Goal: Task Accomplishment & Management: Manage account settings

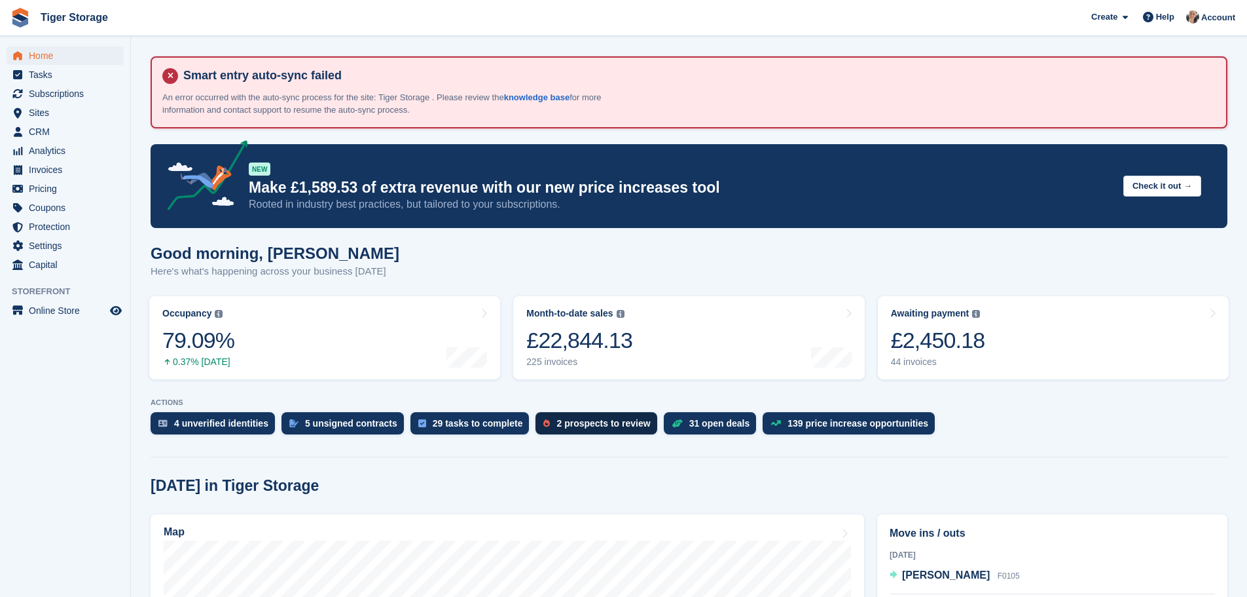
click at [598, 423] on div "2 prospects to review" at bounding box center [604, 423] width 94 height 10
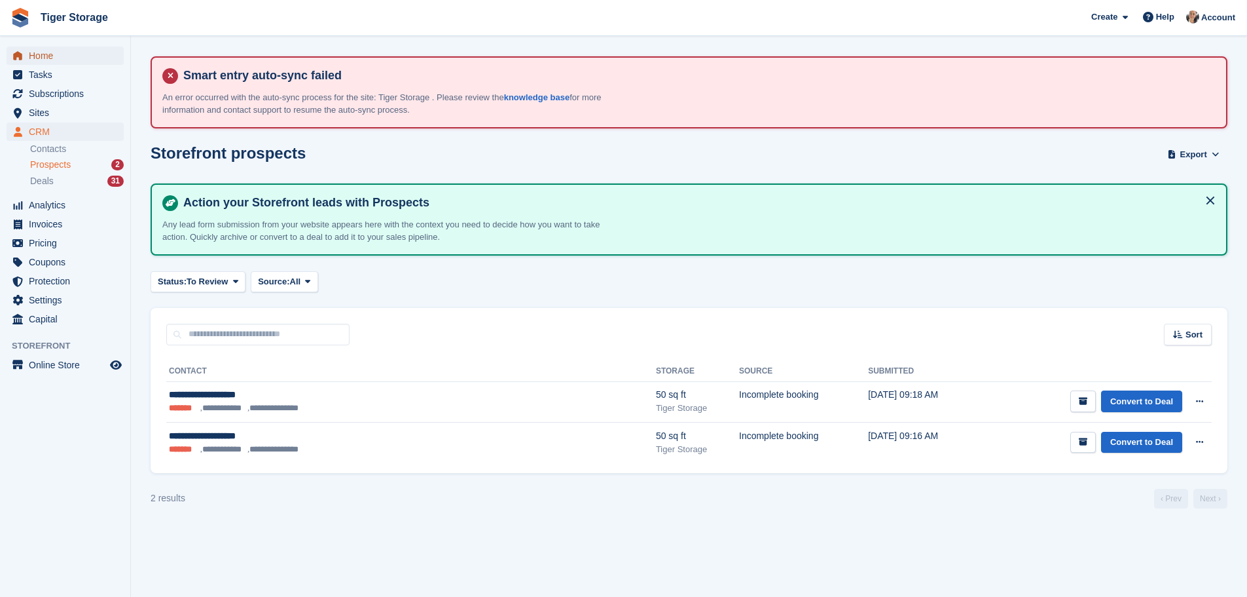
click at [45, 62] on span "Home" at bounding box center [68, 55] width 79 height 18
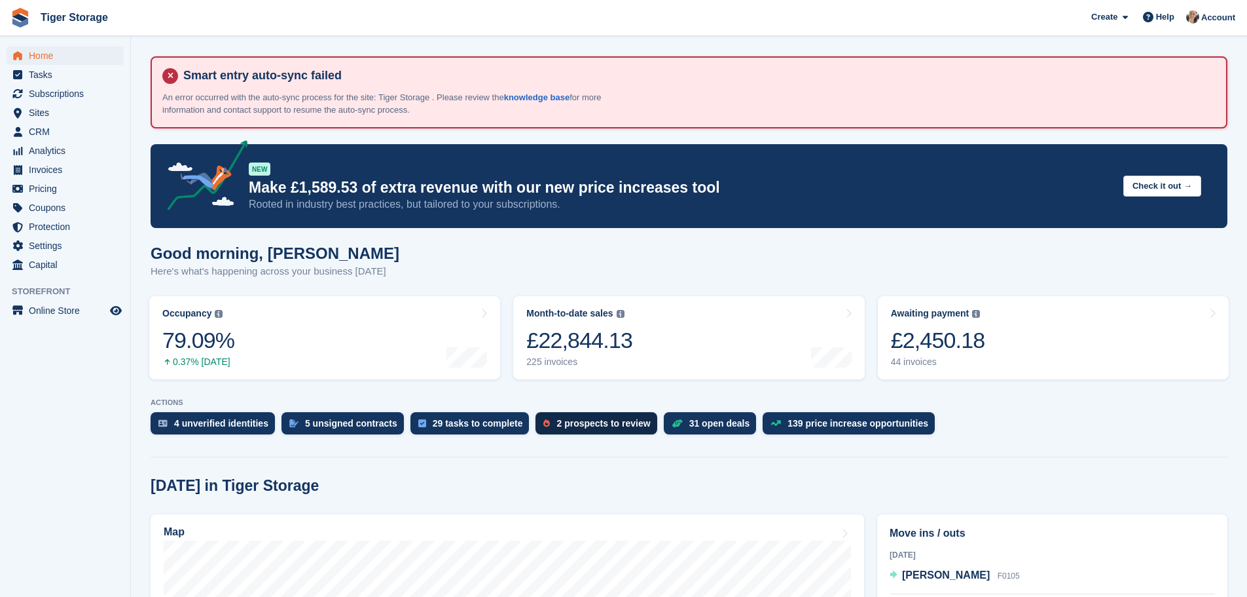
click at [560, 431] on div "2 prospects to review" at bounding box center [596, 423] width 121 height 22
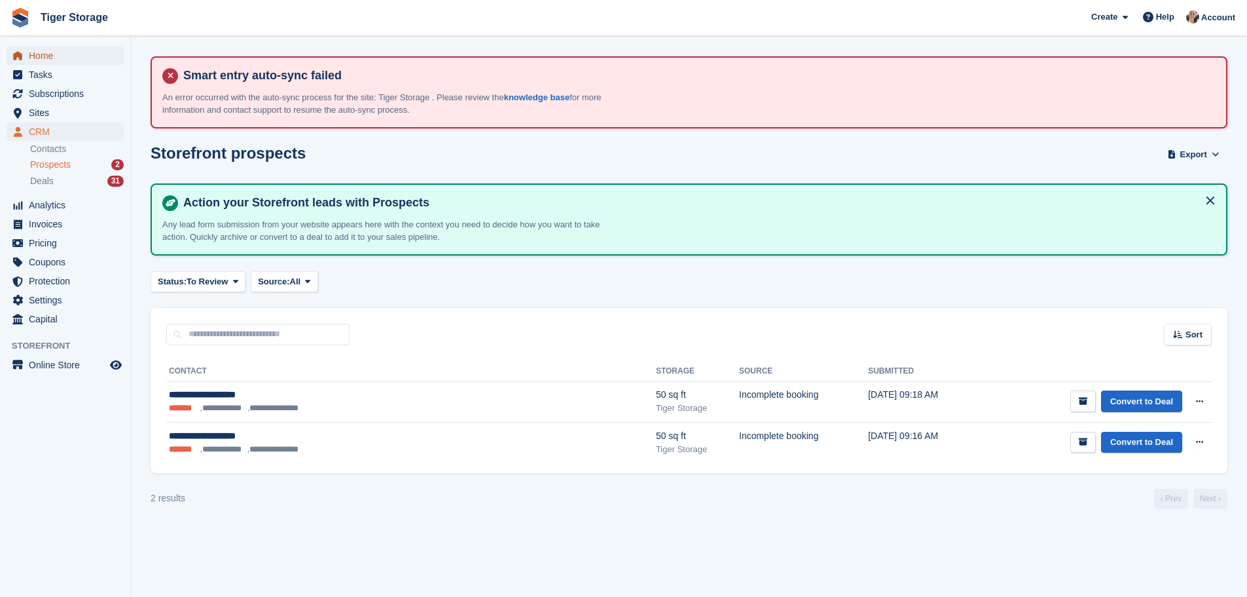
click at [47, 57] on span "Home" at bounding box center [68, 55] width 79 height 18
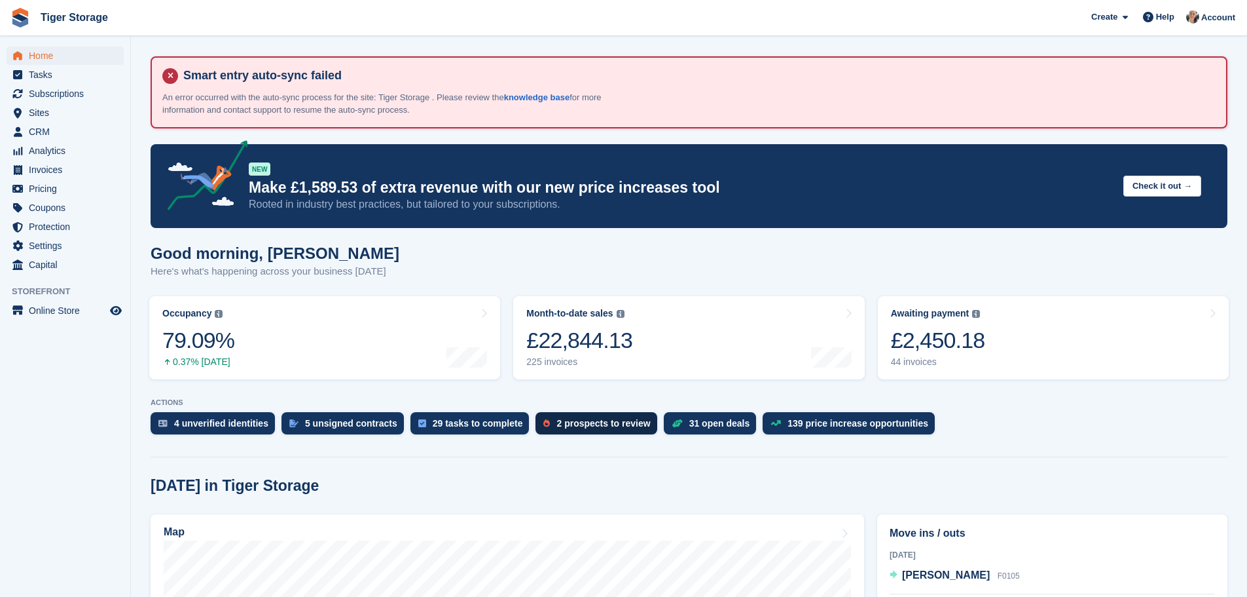
click at [566, 430] on div "2 prospects to review" at bounding box center [596, 423] width 121 height 22
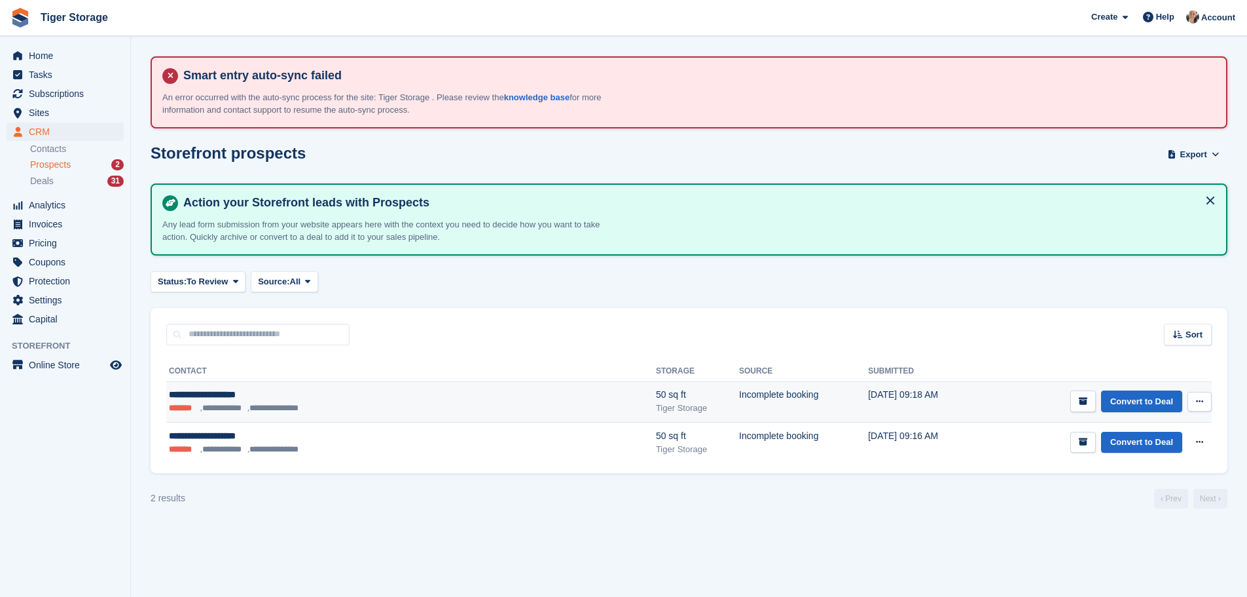
click at [656, 412] on div "Tiger Storage" at bounding box center [697, 407] width 83 height 13
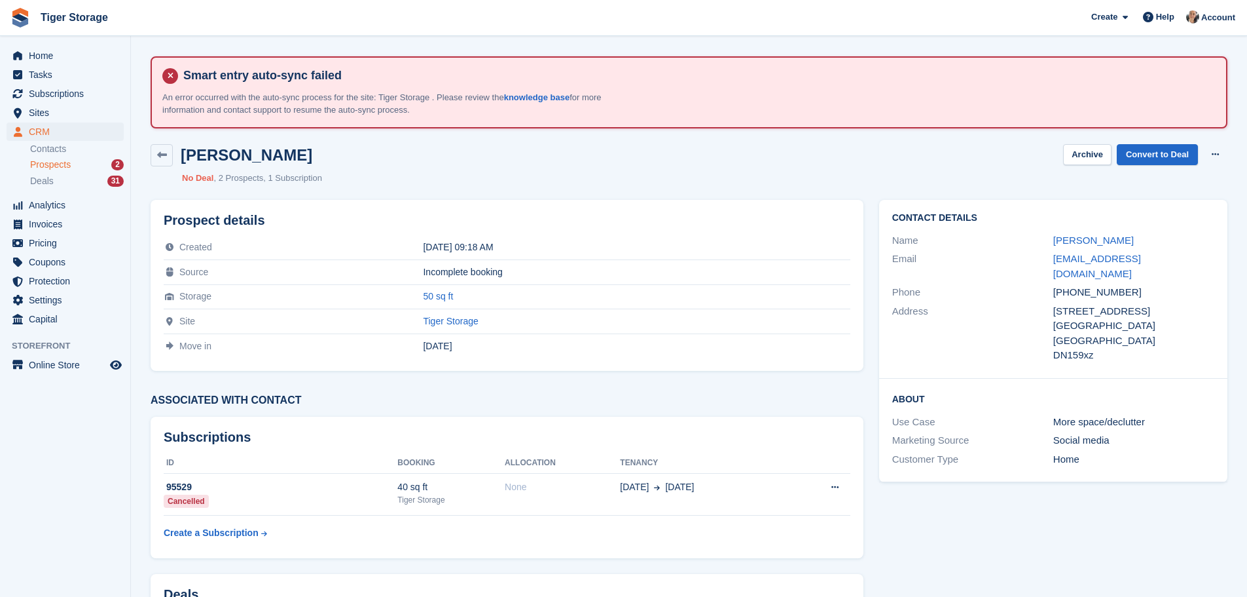
drag, startPoint x: 1048, startPoint y: 239, endPoint x: 1151, endPoint y: 231, distance: 103.1
click at [1157, 227] on div "Contact Details Name Amy Charlotte Cahill Email amycahill2020@gmail.com Phone +…" at bounding box center [1053, 289] width 348 height 179
copy div "Amy Charlotte Cahill"
drag, startPoint x: 1070, startPoint y: 278, endPoint x: 1146, endPoint y: 275, distance: 76.0
click at [1146, 285] on div "+447377670458" at bounding box center [1134, 292] width 161 height 15
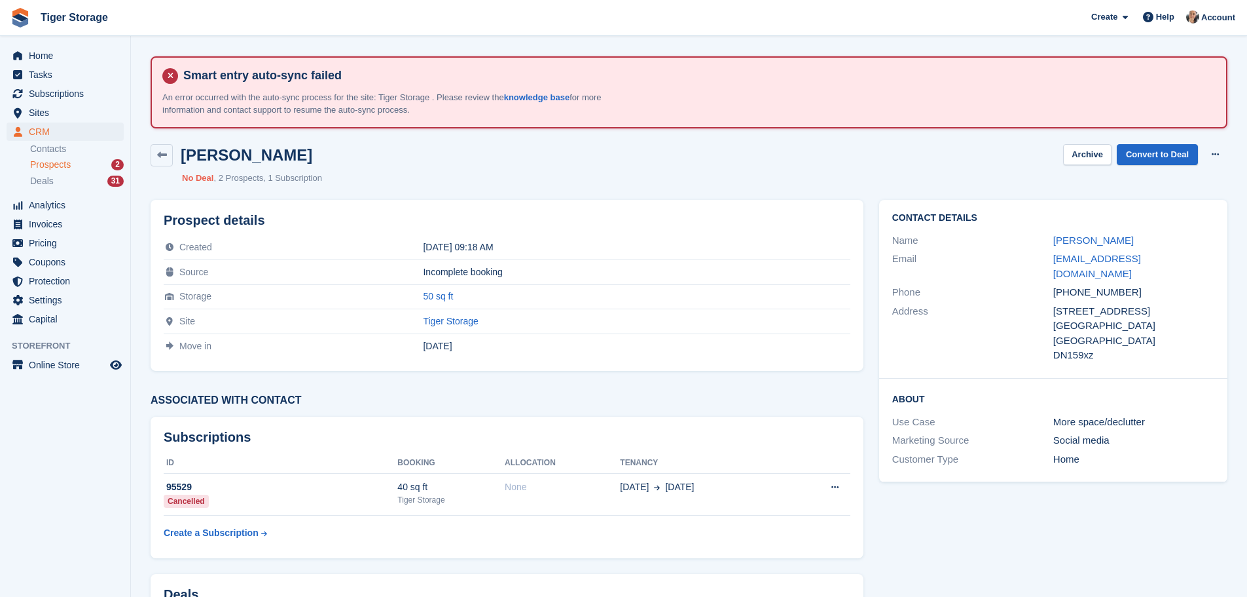
copy div "7377670458"
click at [1050, 267] on div "Email amycahill2020@gmail.com" at bounding box center [1054, 265] width 322 height 33
drag, startPoint x: 1052, startPoint y: 260, endPoint x: 1190, endPoint y: 257, distance: 138.9
click at [1190, 257] on div "Email amycahill2020@gmail.com" at bounding box center [1054, 265] width 322 height 33
copy div "amycahill2020@gmail.com"
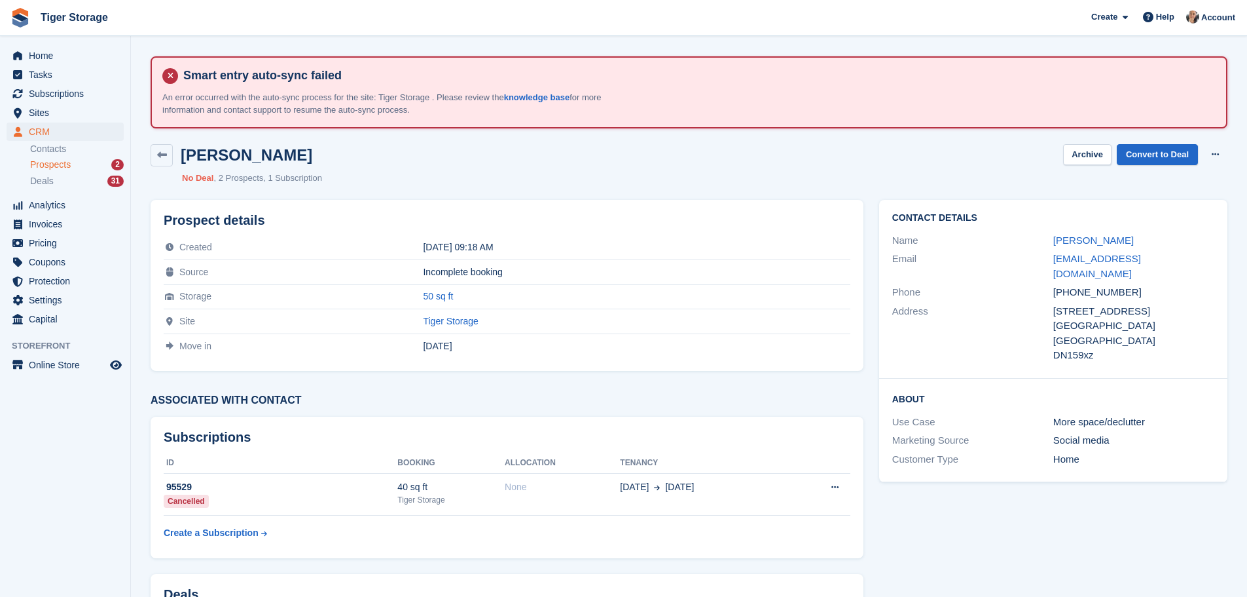
click at [61, 164] on li "Prospects 2" at bounding box center [80, 164] width 100 height 15
click at [62, 166] on span "Prospects" at bounding box center [50, 164] width 41 height 12
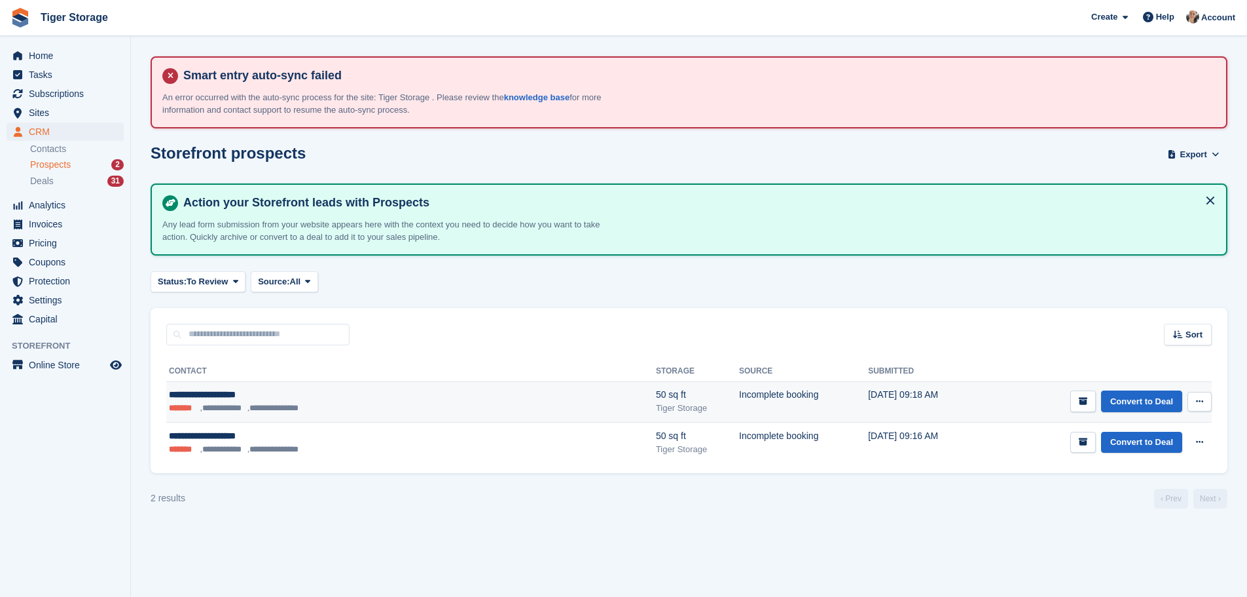
click at [1203, 404] on icon at bounding box center [1199, 401] width 7 height 9
click at [1159, 473] on p "Delete prospect" at bounding box center [1149, 472] width 114 height 17
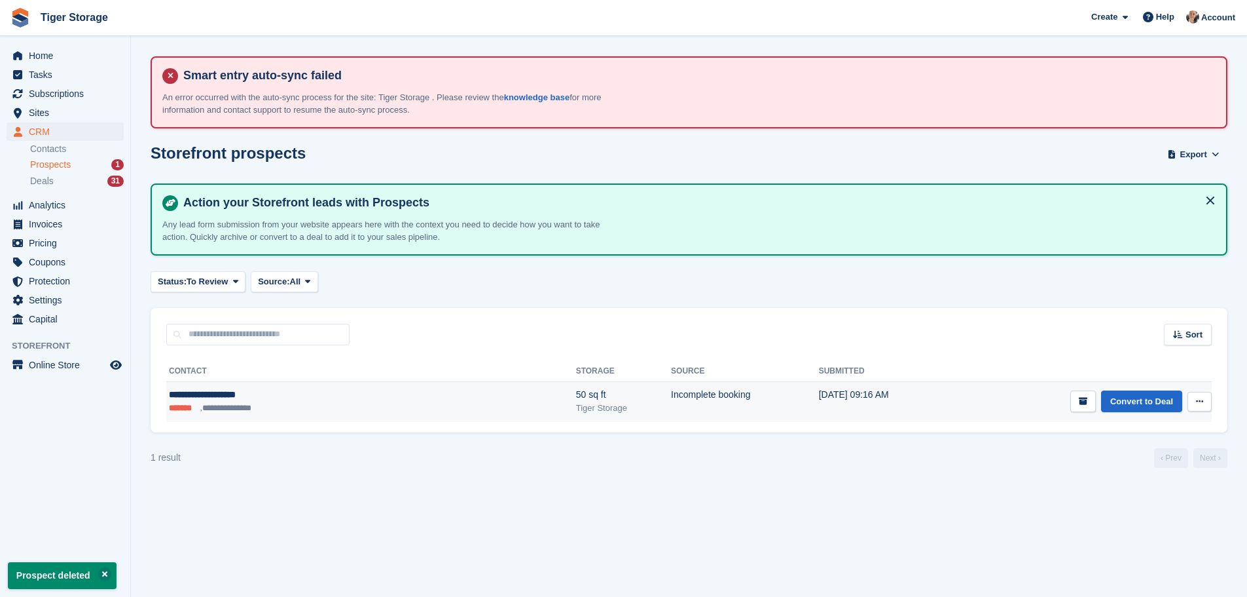
click at [1191, 392] on button at bounding box center [1200, 402] width 24 height 20
click at [1145, 470] on p "Delete prospect" at bounding box center [1149, 472] width 114 height 17
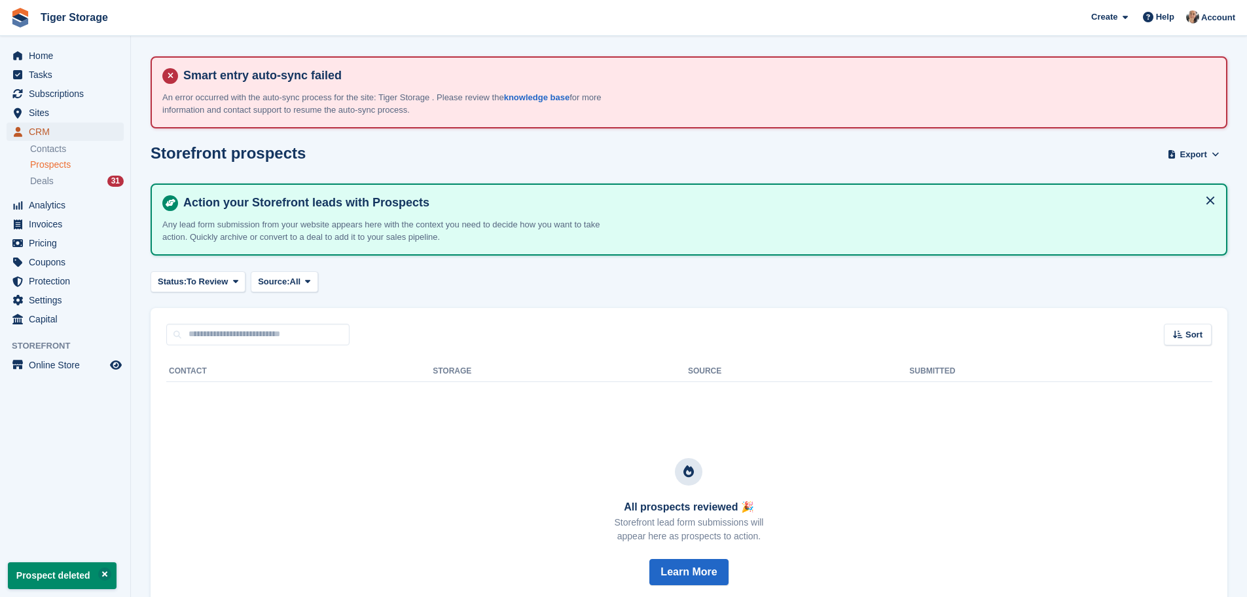
click at [52, 134] on span "CRM" at bounding box center [68, 131] width 79 height 18
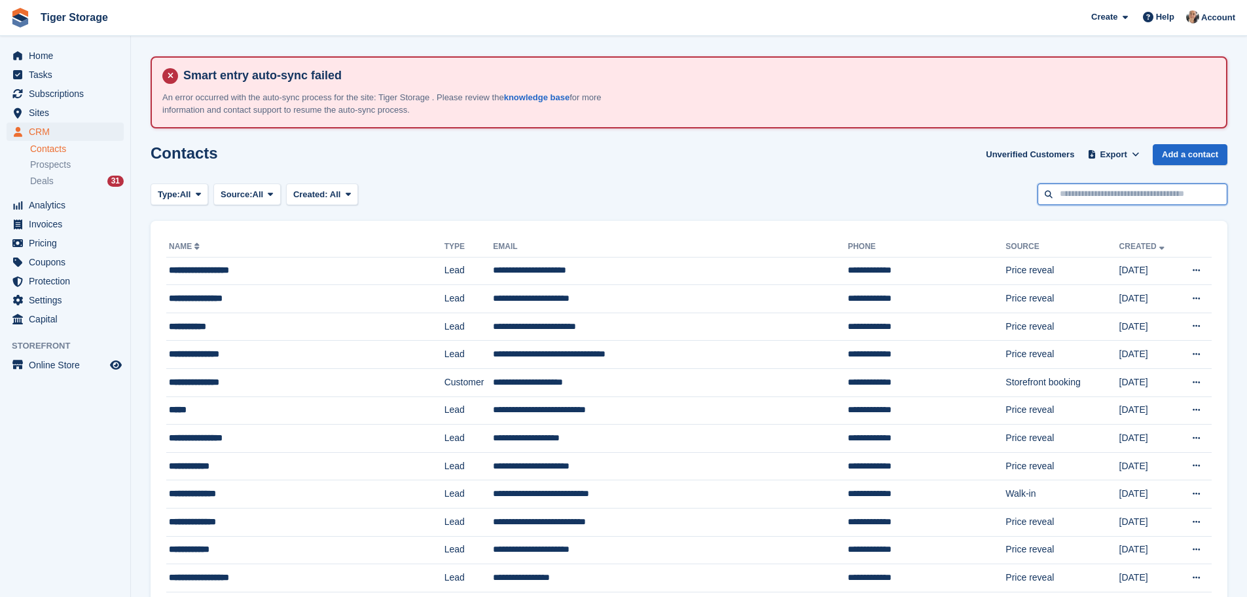
click at [1173, 193] on input "text" at bounding box center [1133, 194] width 190 height 22
type input "***"
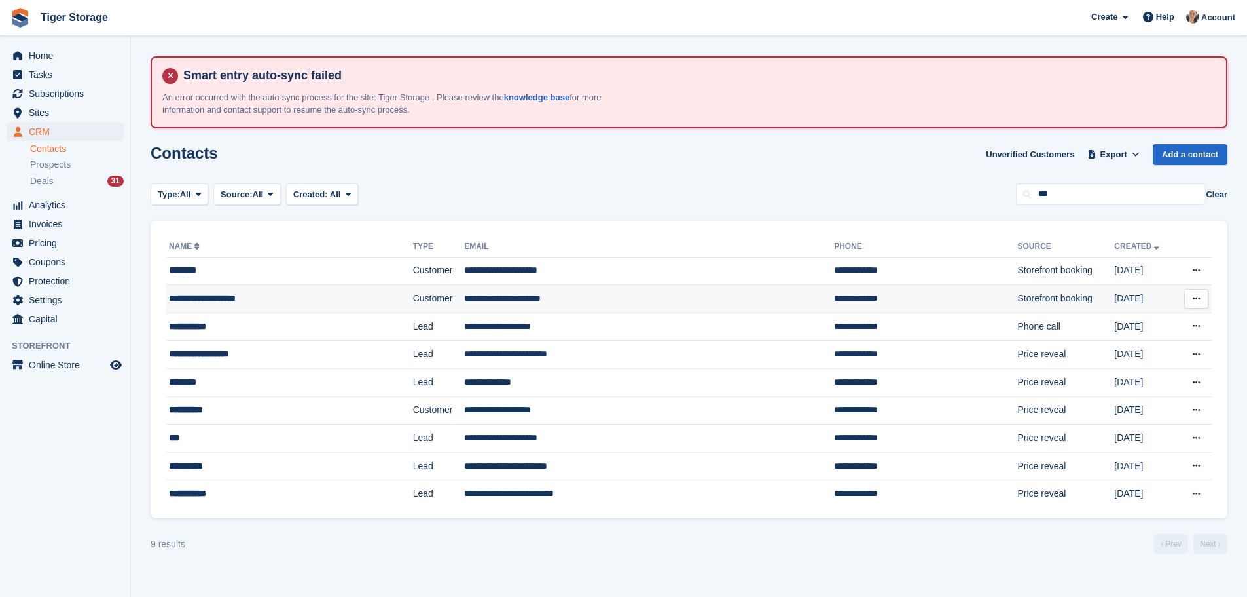
click at [637, 298] on td "**********" at bounding box center [649, 299] width 370 height 28
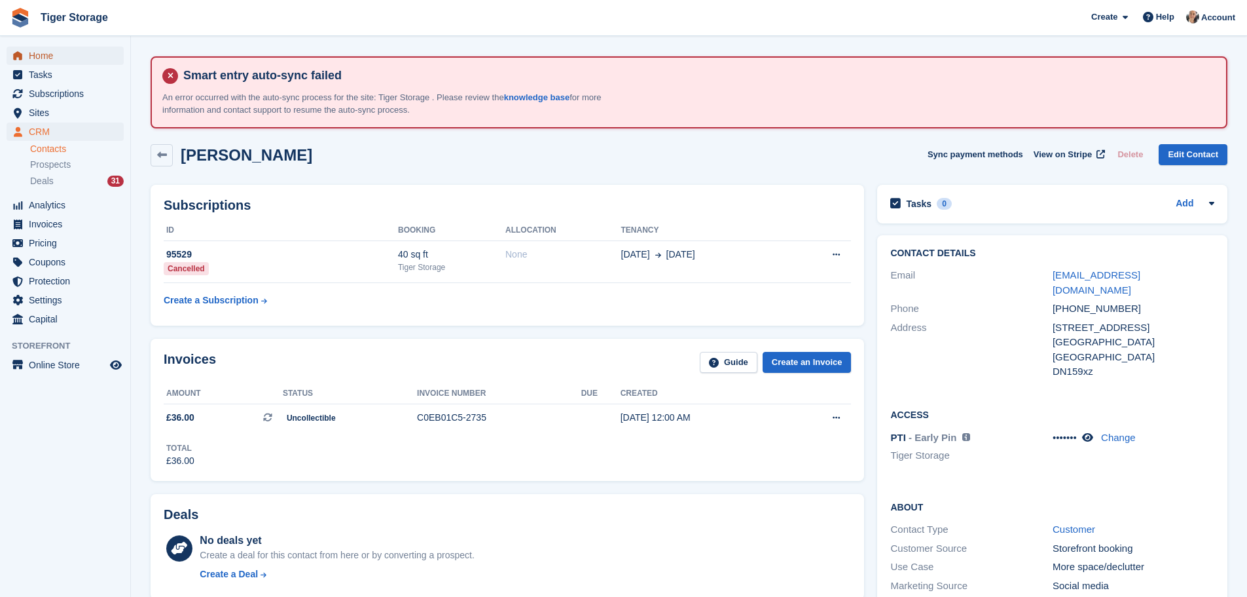
click at [52, 54] on span "Home" at bounding box center [68, 55] width 79 height 18
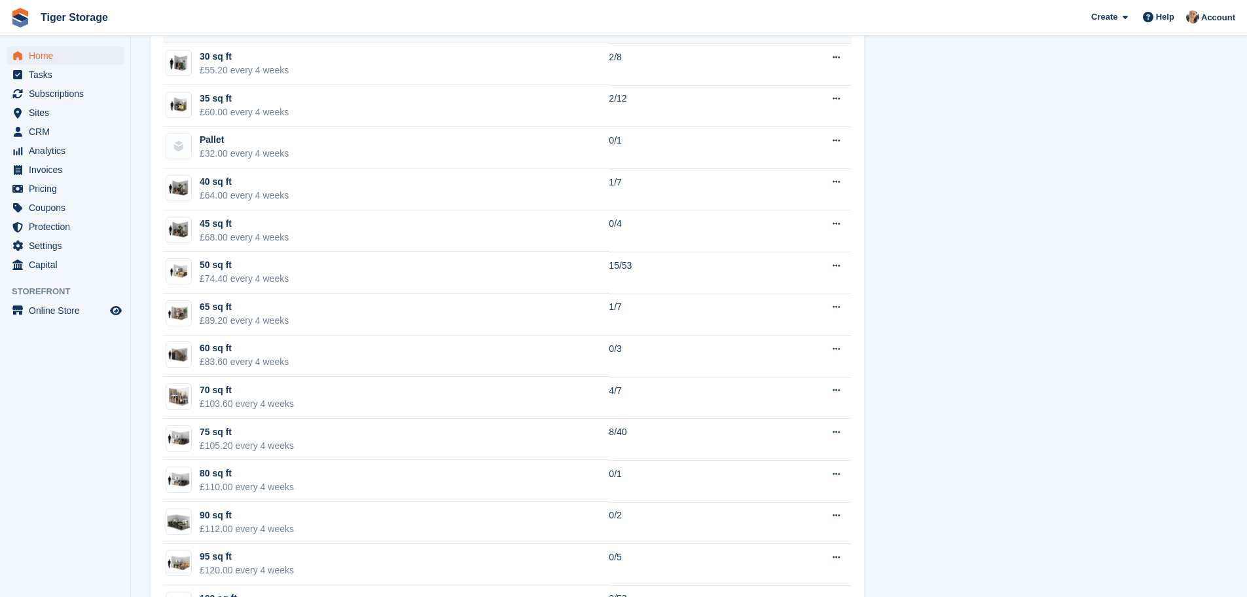
scroll to position [1048, 0]
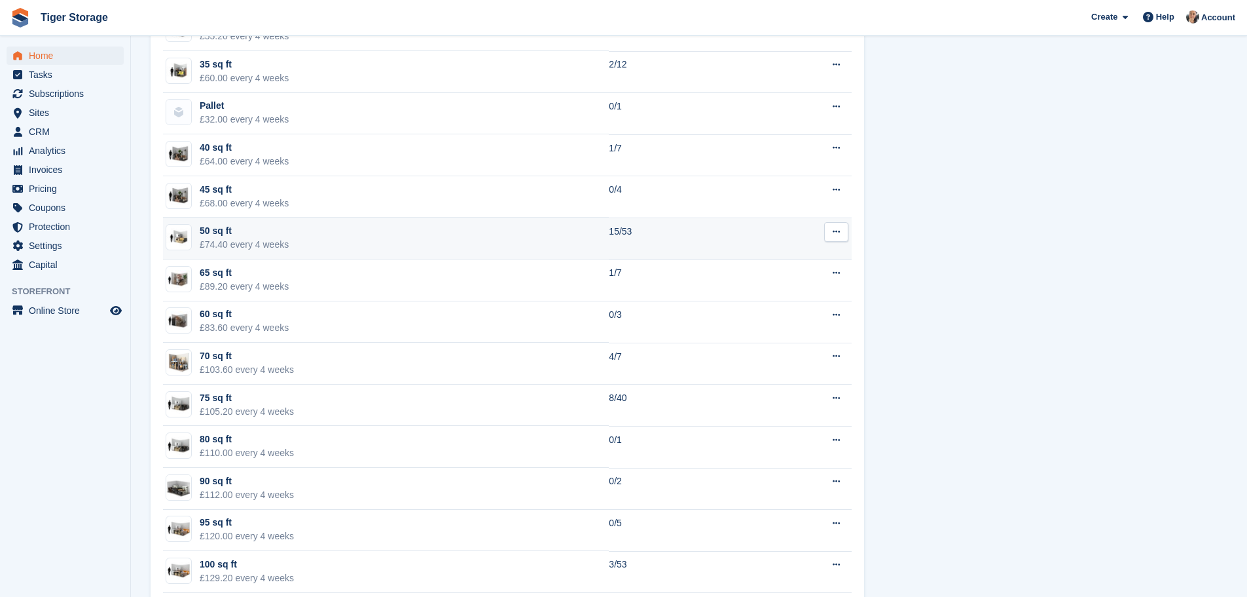
click at [427, 229] on td "50 sq ft £74.40 every 4 weeks" at bounding box center [386, 238] width 446 height 42
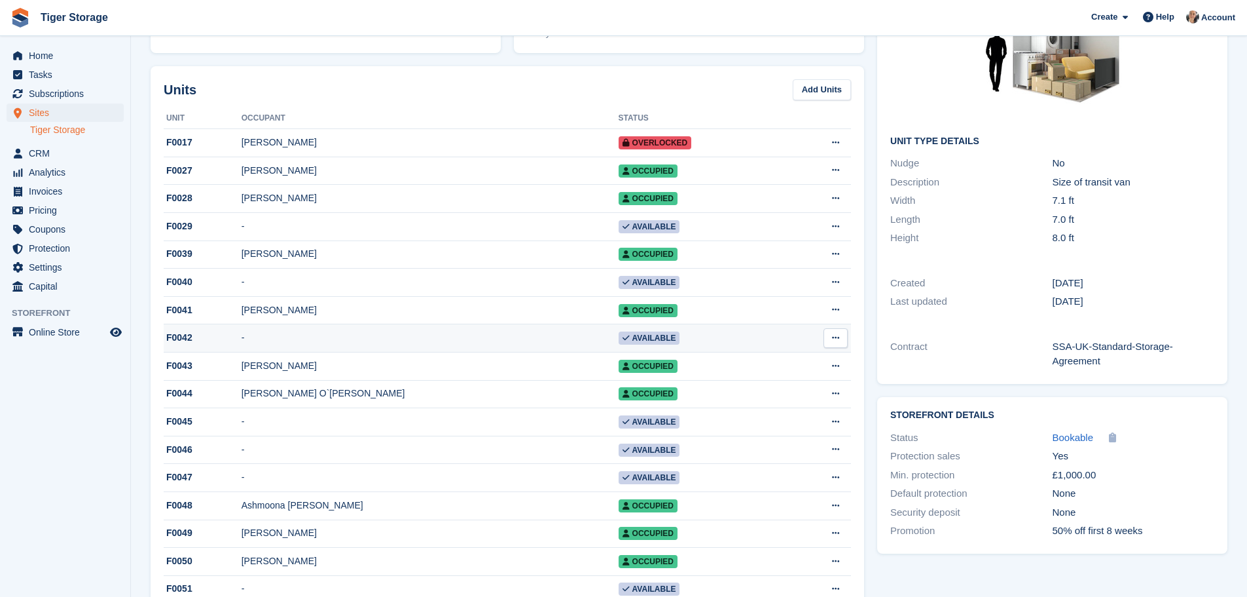
scroll to position [196, 0]
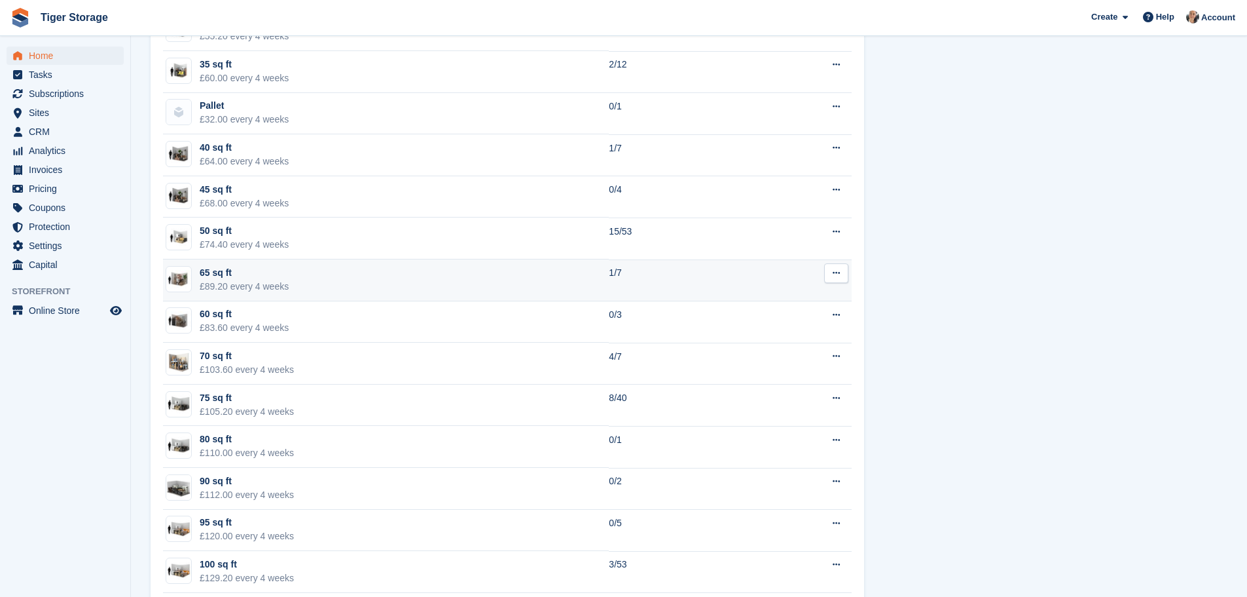
scroll to position [1048, 0]
click at [405, 277] on td "65 sq ft £89.20 every 4 weeks" at bounding box center [386, 280] width 446 height 42
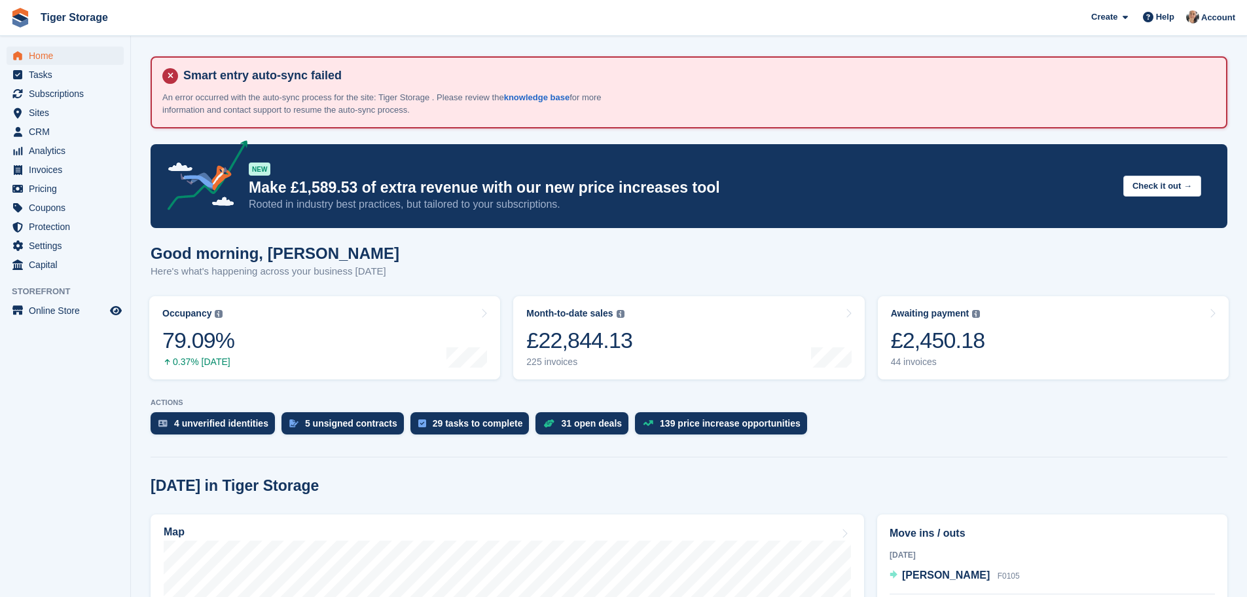
scroll to position [1048, 0]
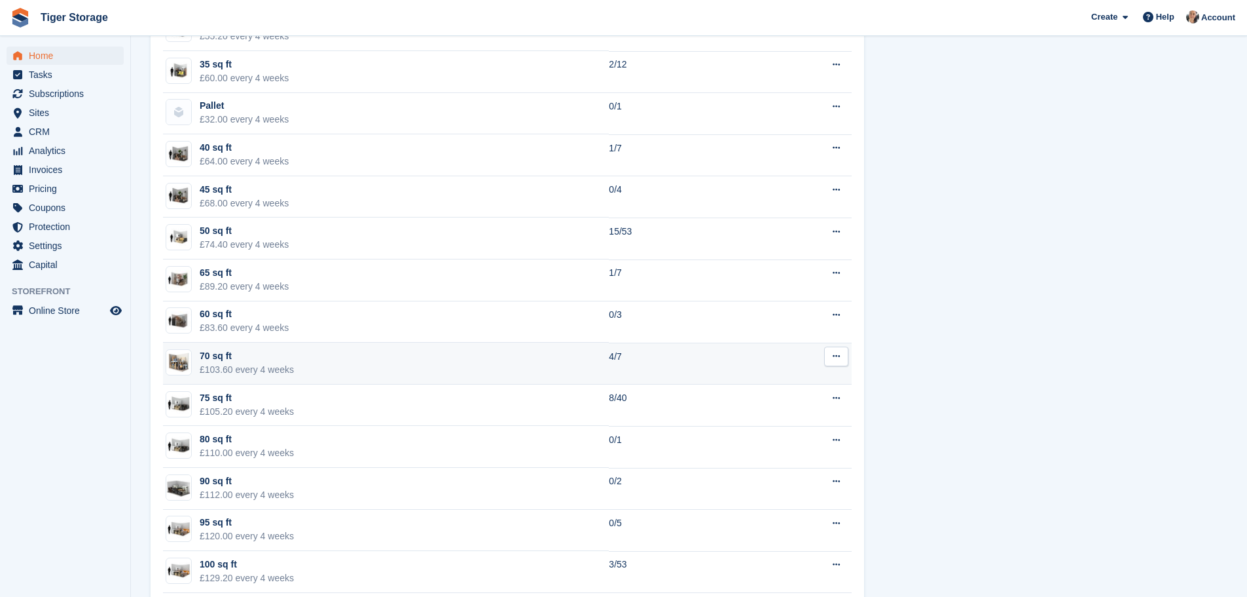
click at [373, 365] on td "70 sq ft £103.60 every 4 weeks" at bounding box center [386, 363] width 446 height 42
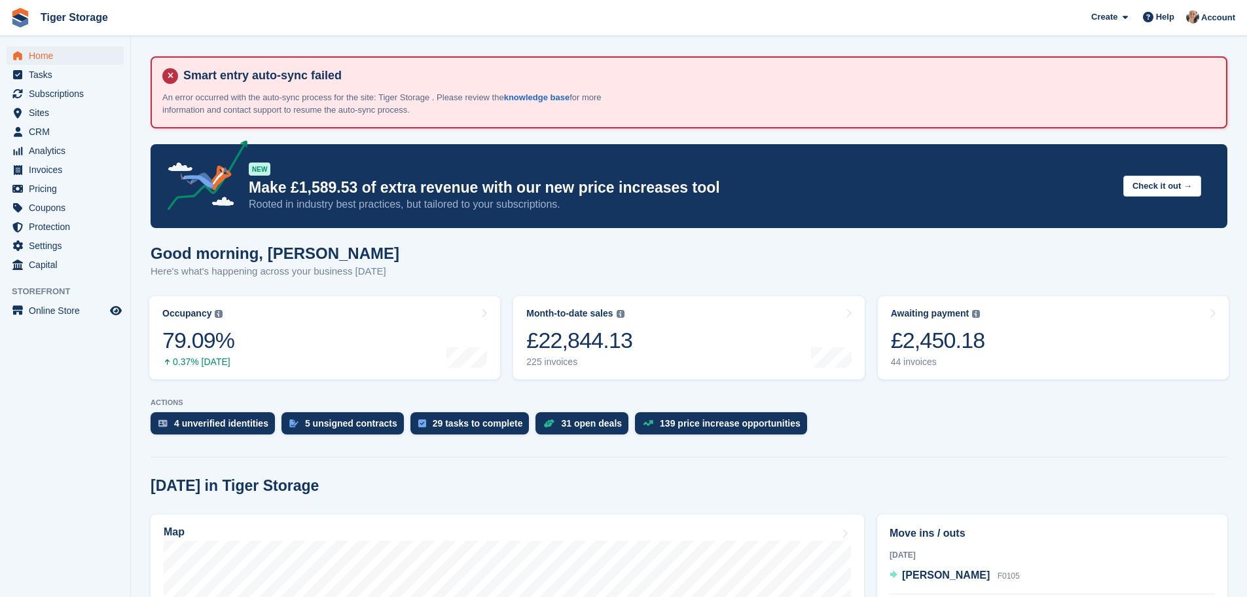
scroll to position [1048, 0]
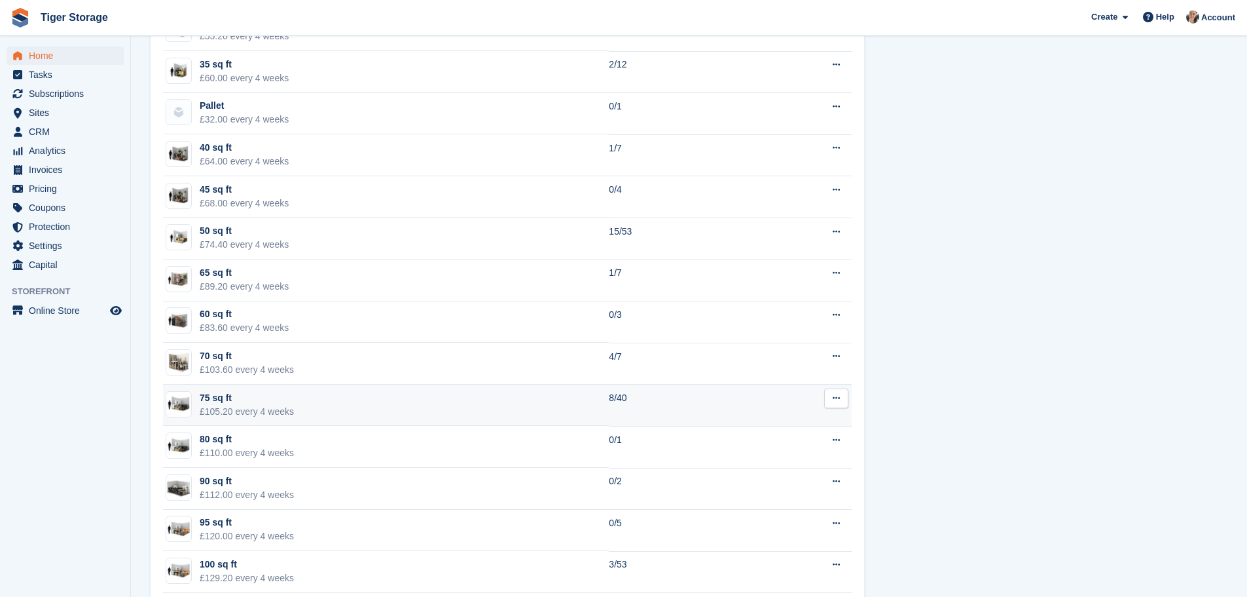
click at [371, 407] on td "75 sq ft £105.20 every 4 weeks" at bounding box center [386, 405] width 446 height 42
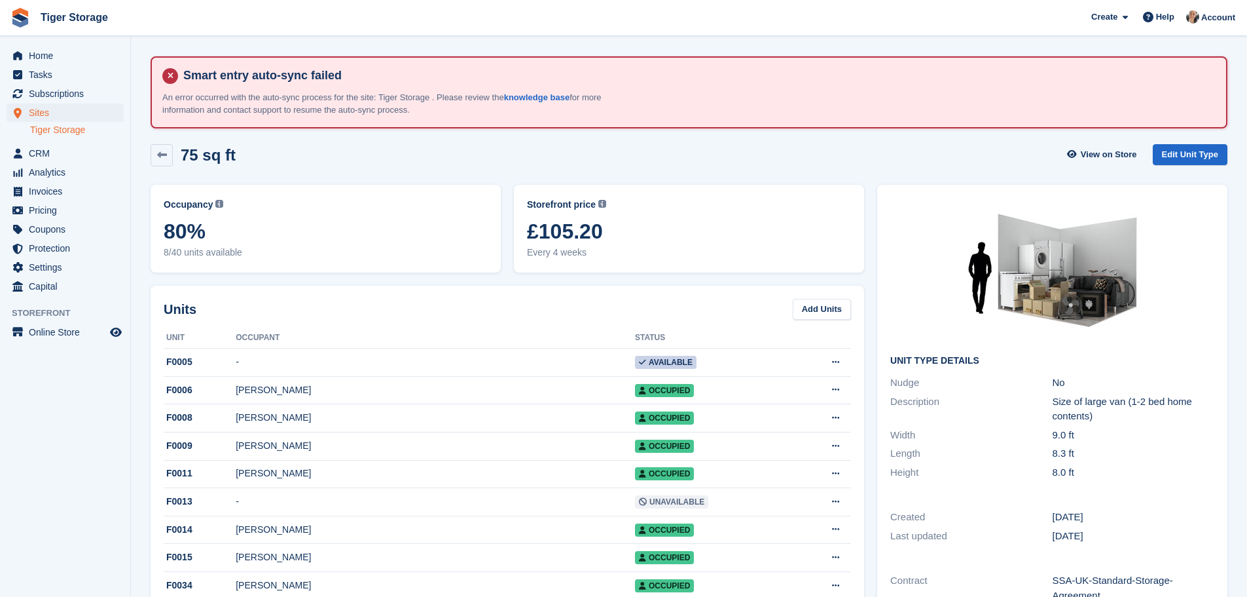
scroll to position [65, 0]
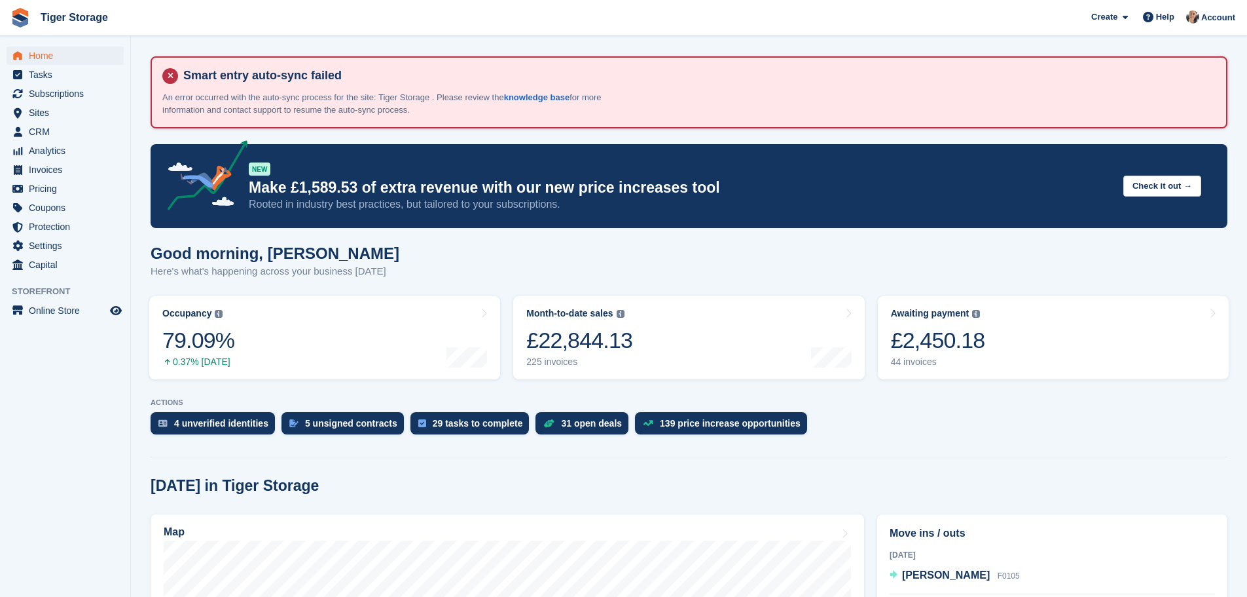
scroll to position [1048, 0]
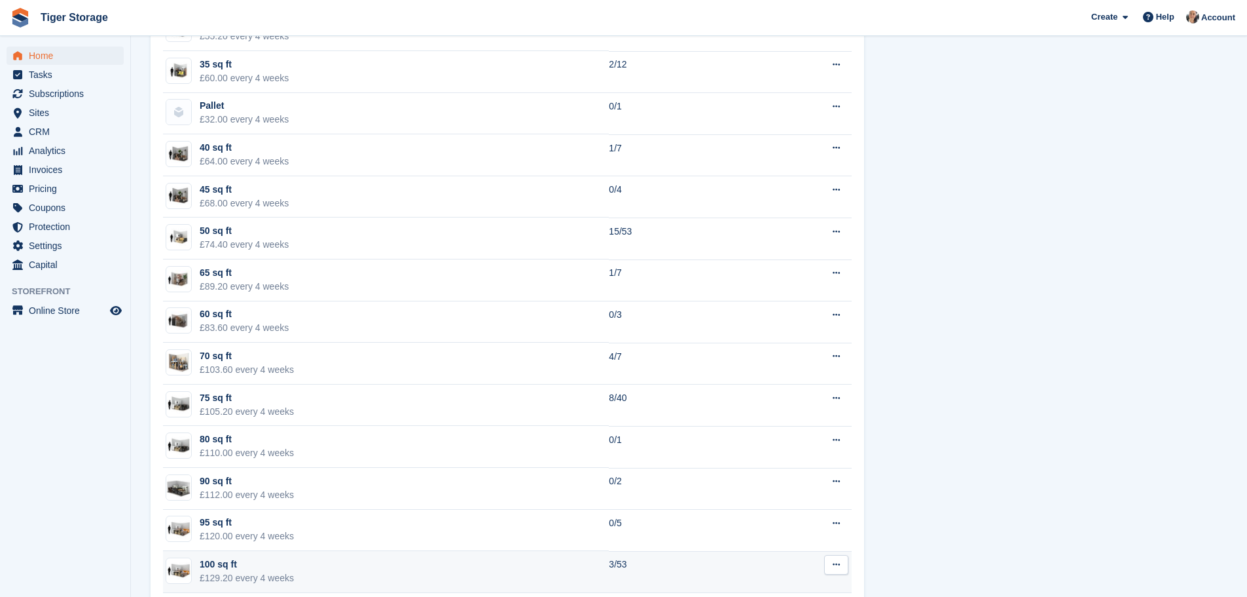
click at [359, 570] on td "100 sq ft £129.20 every 4 weeks" at bounding box center [386, 572] width 446 height 42
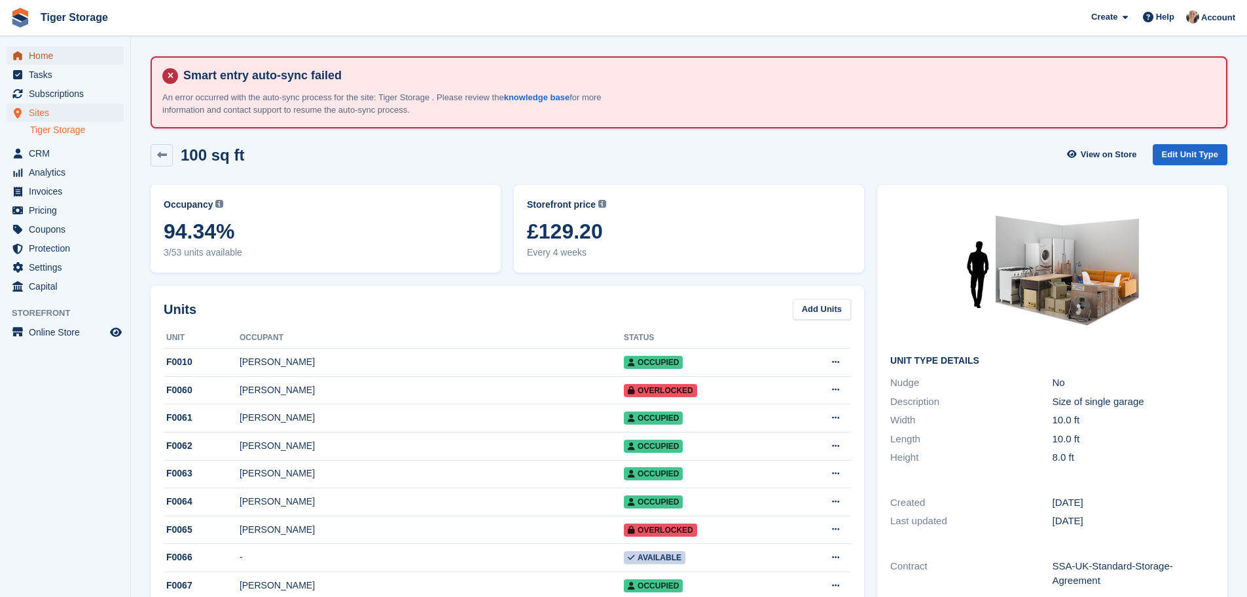
click at [46, 62] on span "Home" at bounding box center [68, 55] width 79 height 18
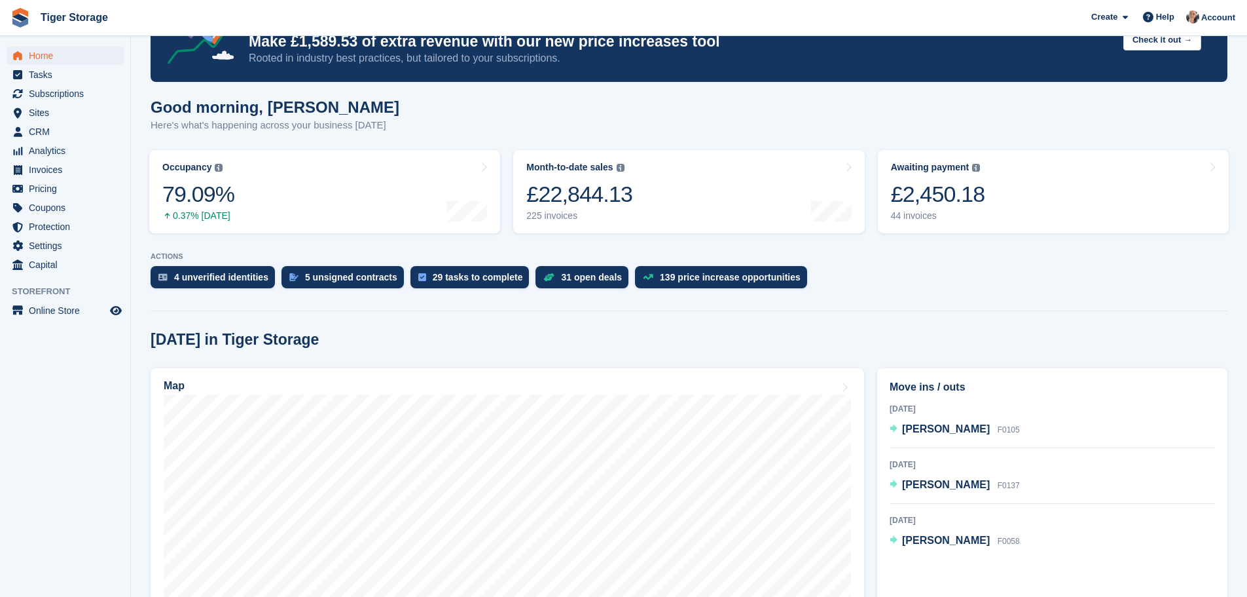
scroll to position [262, 0]
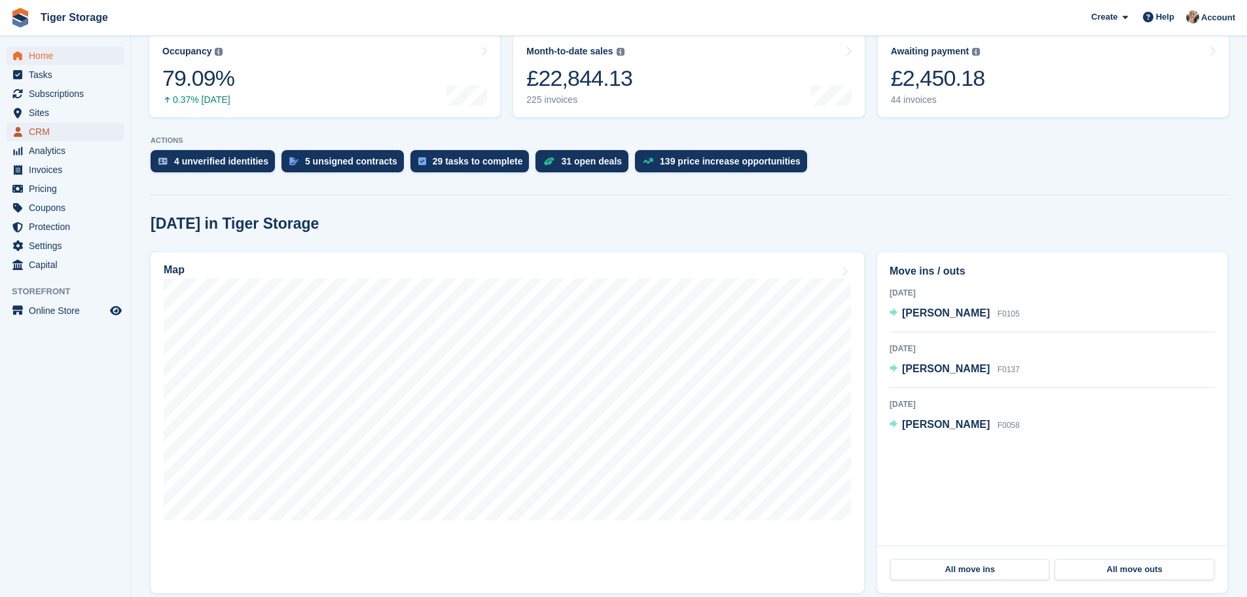
click at [52, 132] on span "CRM" at bounding box center [68, 131] width 79 height 18
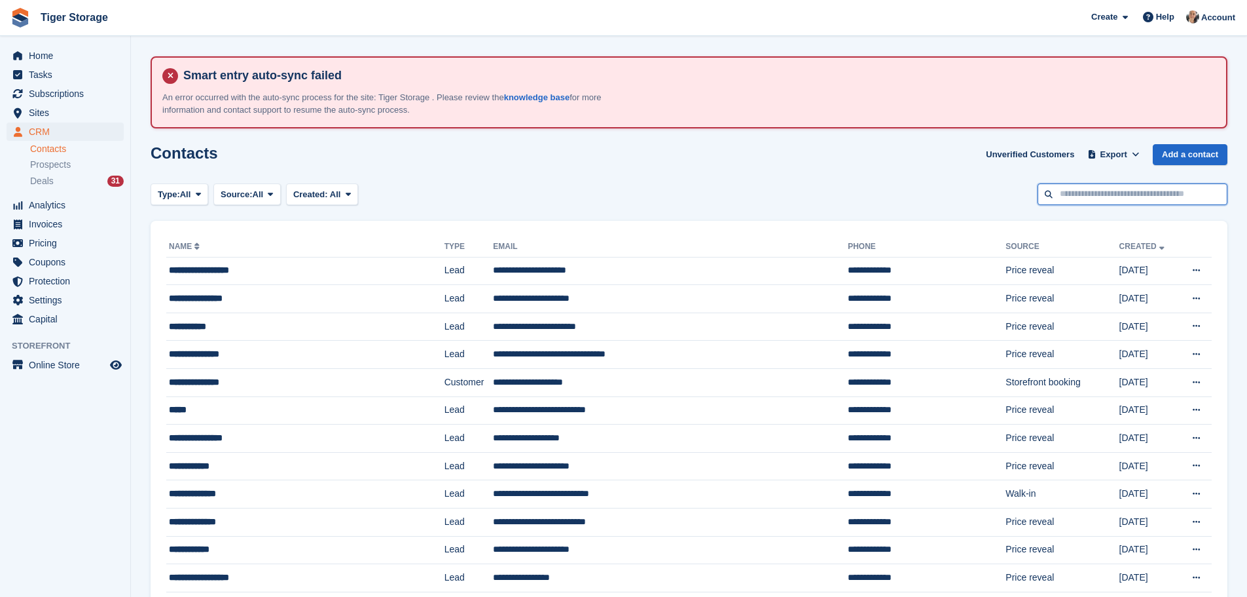
click at [1127, 198] on input "text" at bounding box center [1133, 194] width 190 height 22
type input "***"
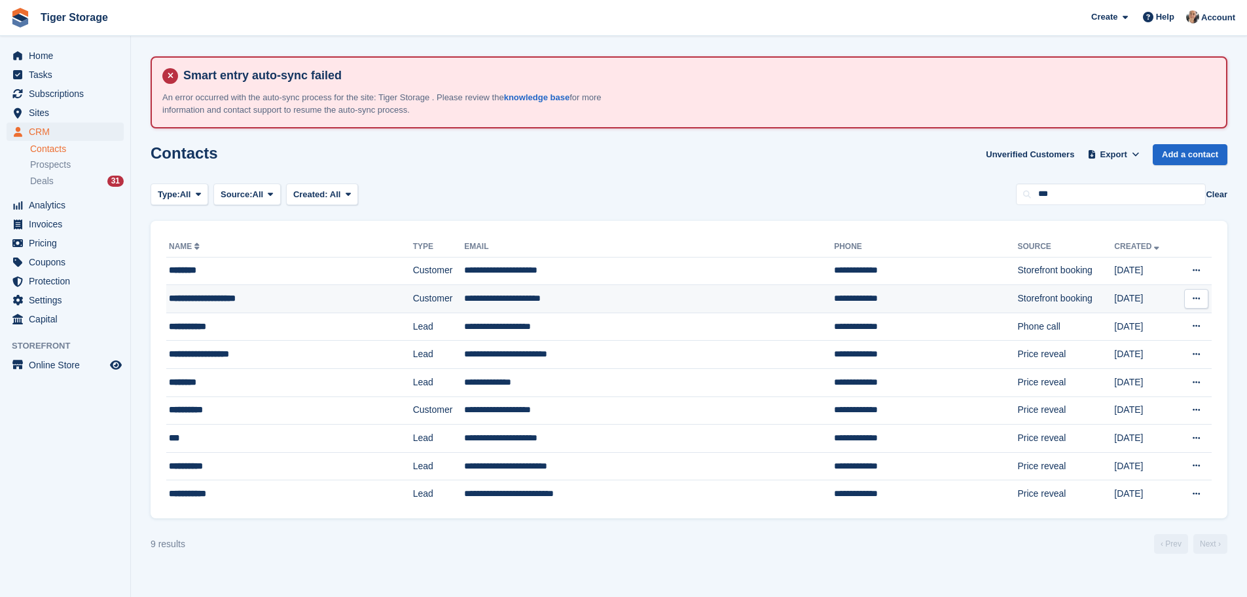
click at [295, 295] on div "**********" at bounding box center [263, 298] width 189 height 14
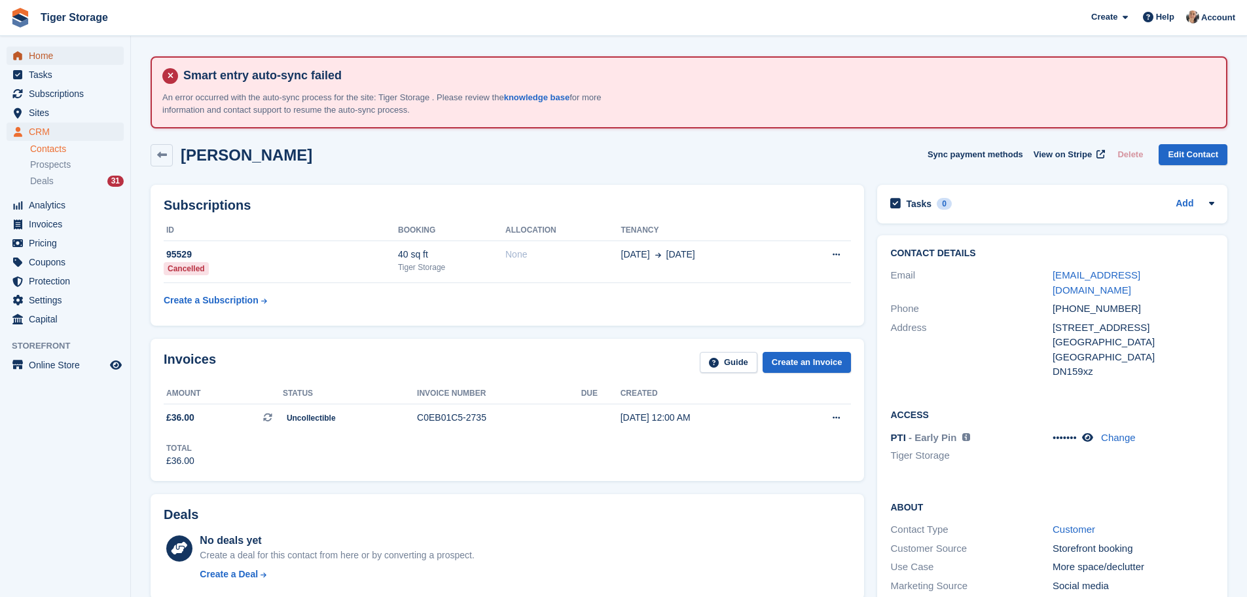
click at [46, 57] on span "Home" at bounding box center [68, 55] width 79 height 18
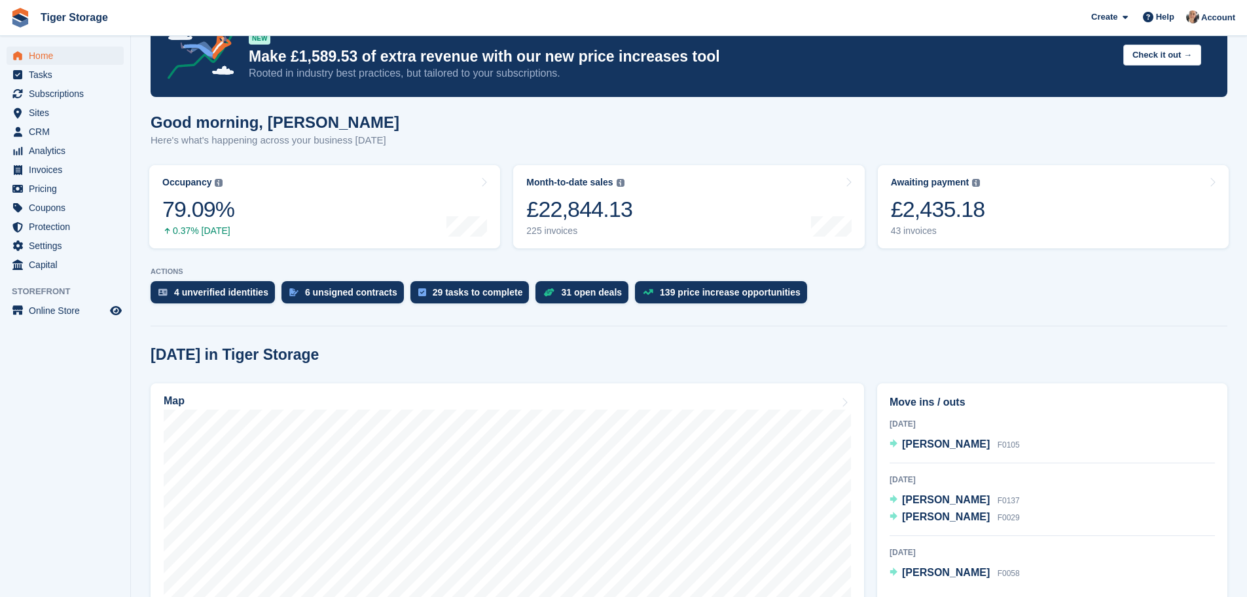
scroll to position [196, 0]
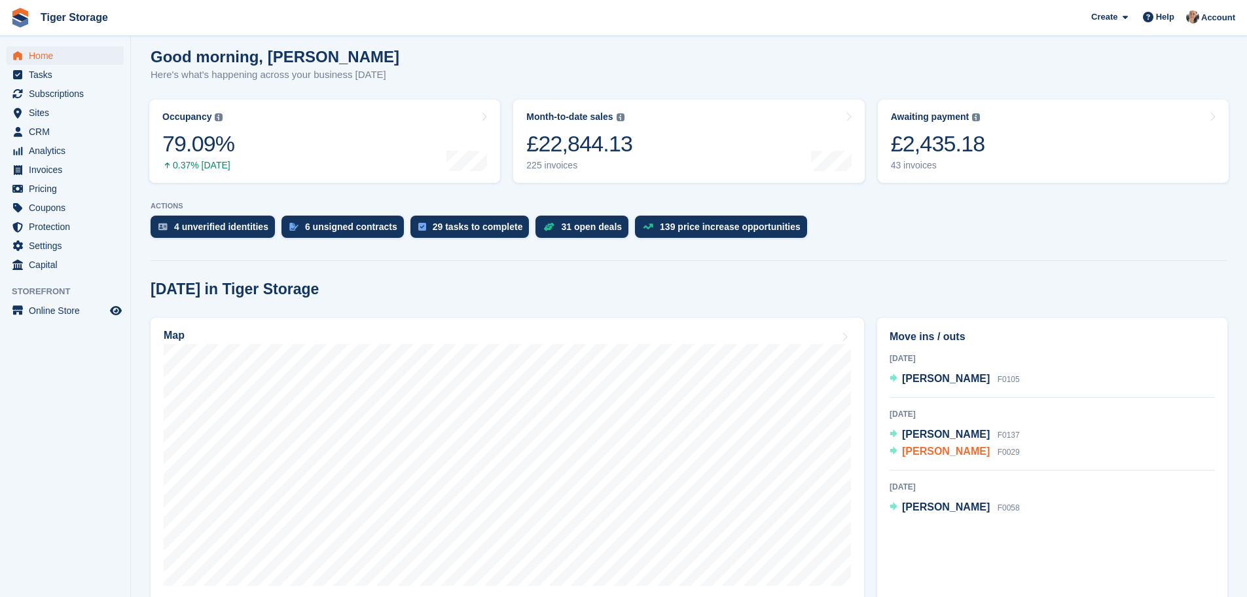
click at [947, 451] on span "[PERSON_NAME]" at bounding box center [946, 450] width 88 height 11
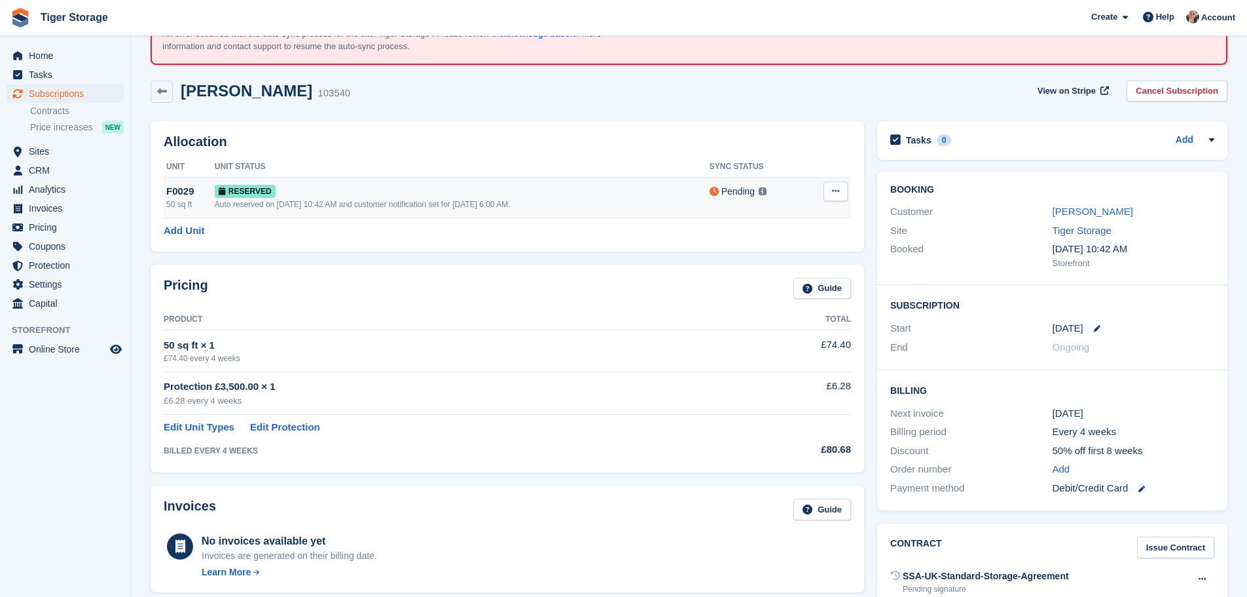
scroll to position [456, 0]
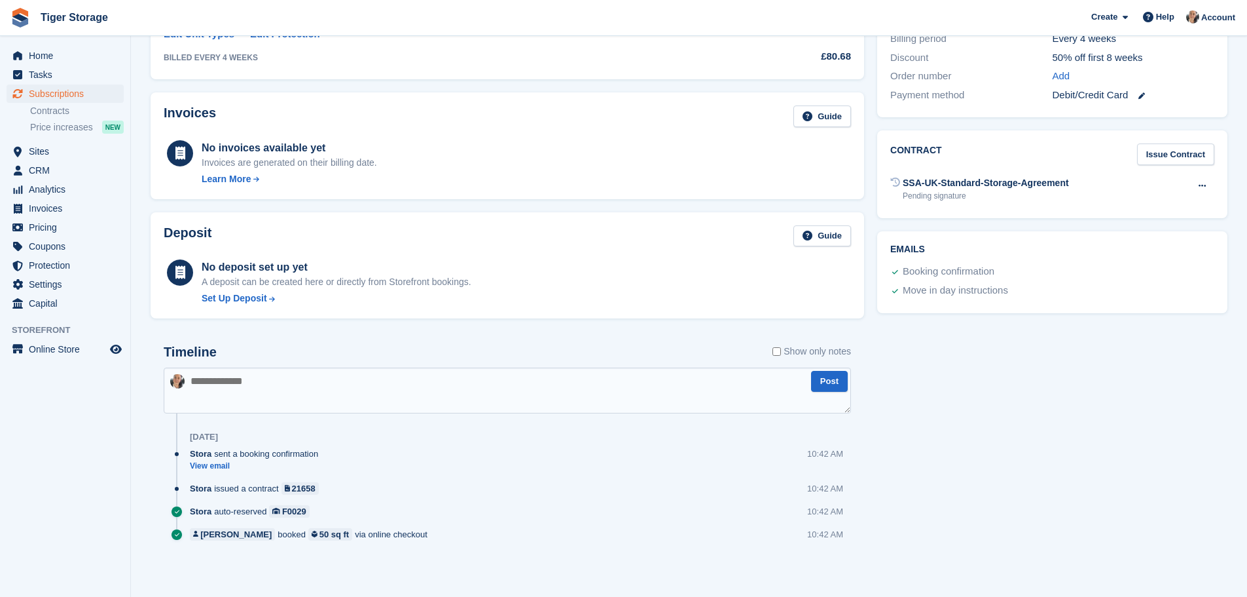
click at [377, 384] on textarea at bounding box center [508, 390] width 688 height 46
type textarea "**********"
click at [834, 381] on button "Post" at bounding box center [829, 382] width 37 height 22
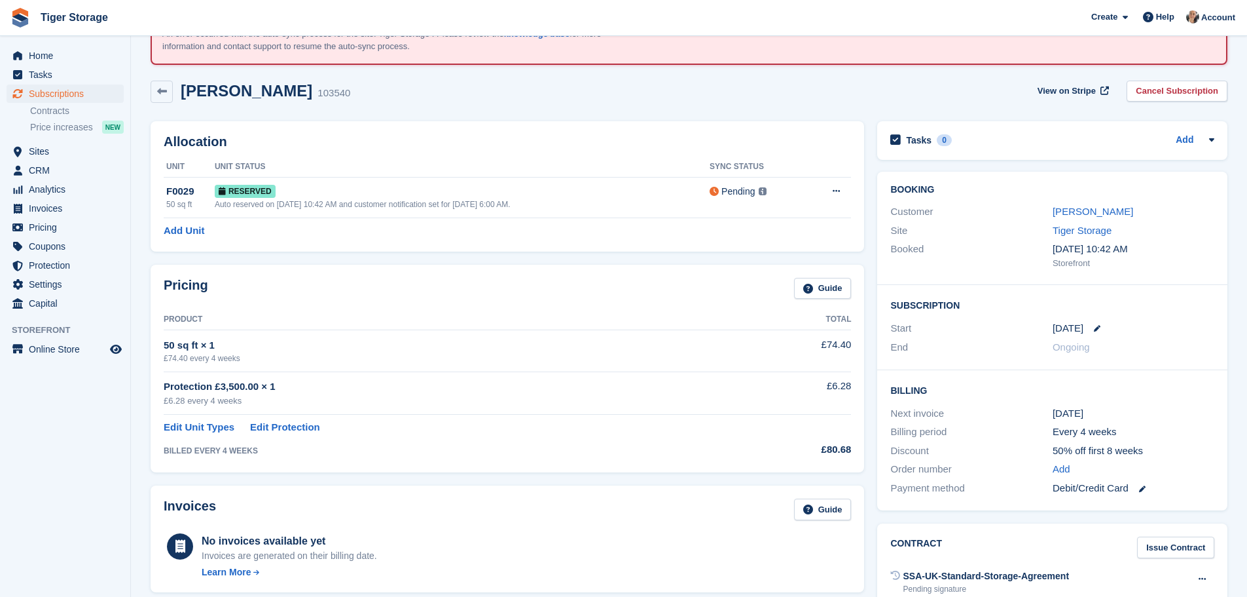
scroll to position [0, 0]
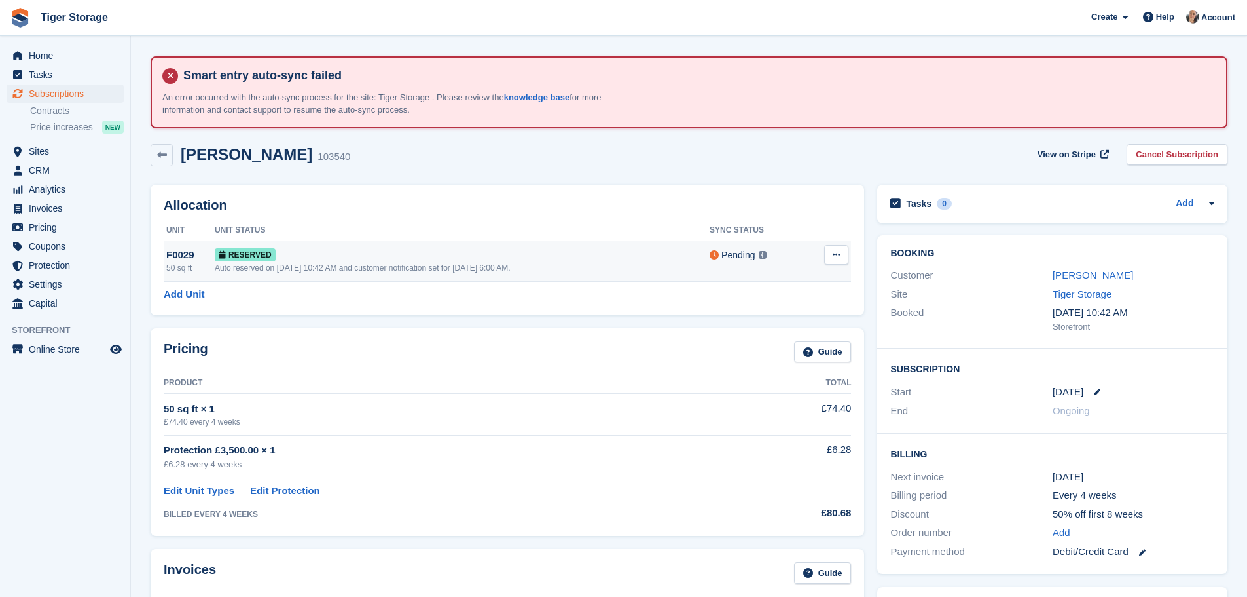
click at [534, 267] on div "Auto reserved on [DATE] 10:42 AM and customer notification set for [DATE] 6:00 …" at bounding box center [462, 268] width 495 height 12
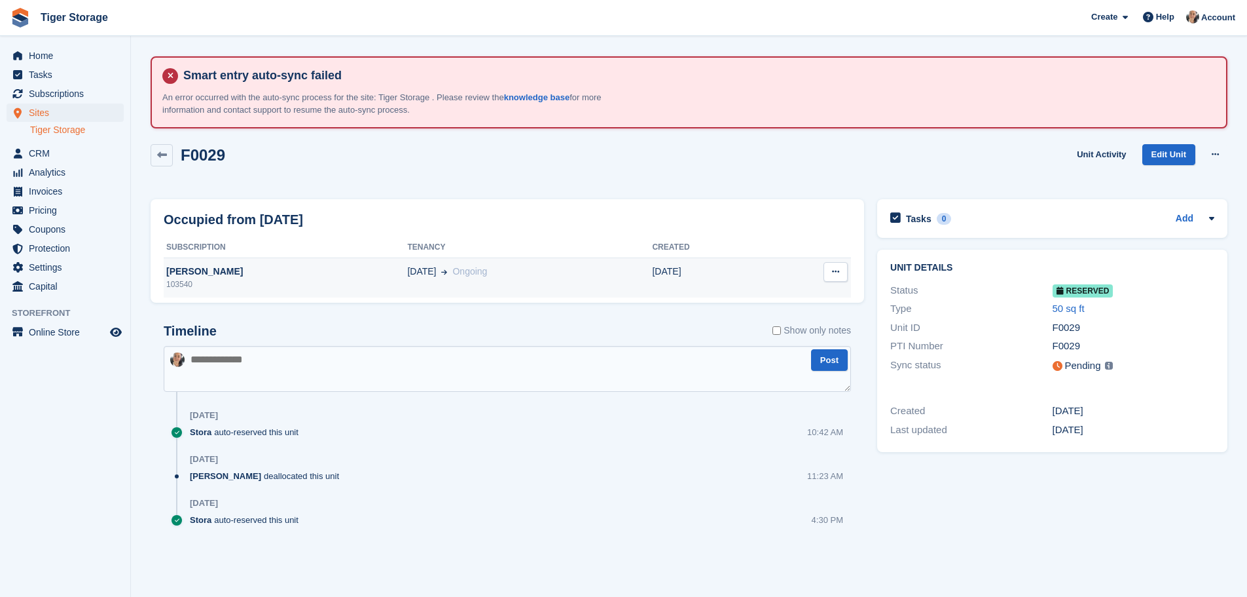
click at [559, 274] on div "27 Aug Ongoing" at bounding box center [529, 272] width 245 height 14
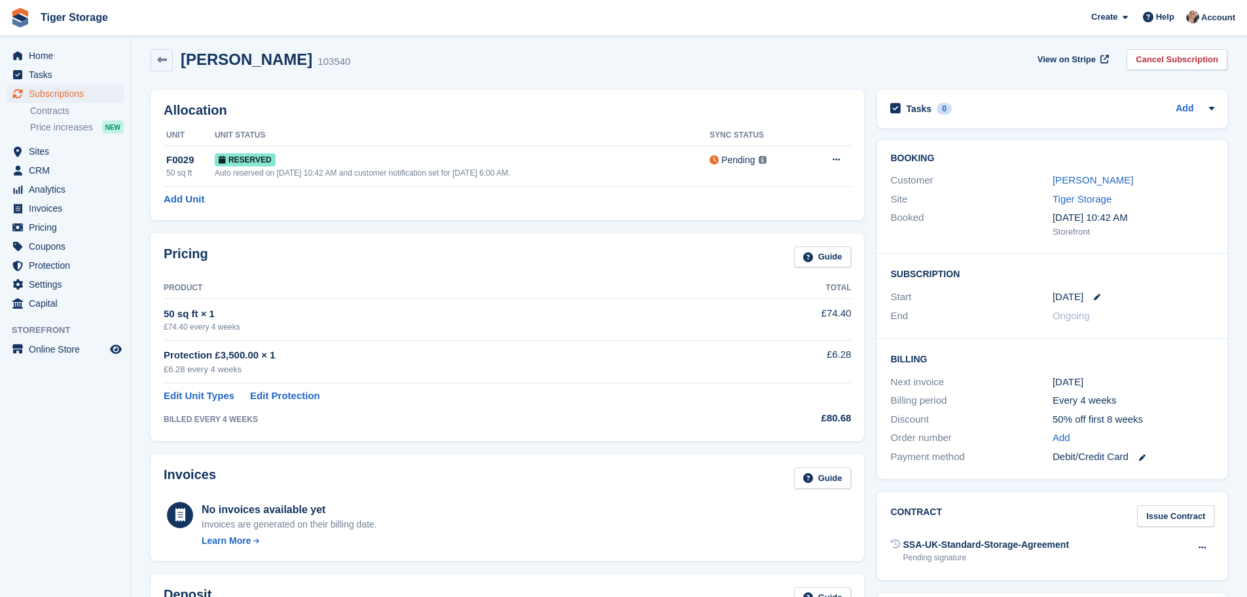
scroll to position [65, 0]
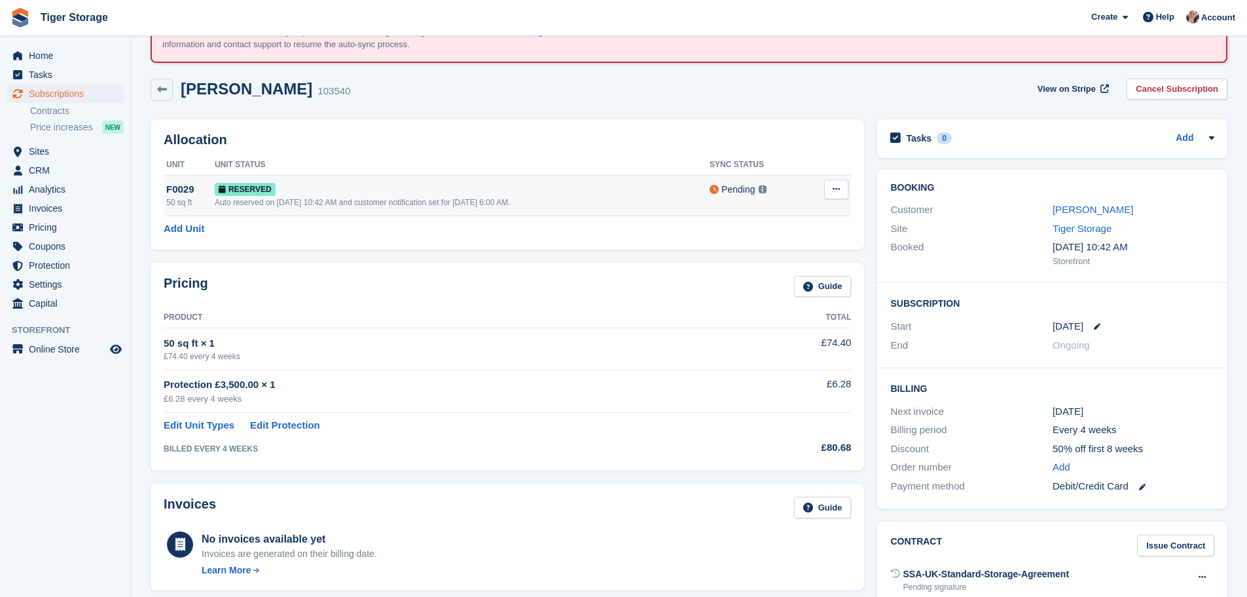
click at [284, 199] on div "Auto reserved on [DATE] 10:42 AM and customer notification set for [DATE] 6:00 …" at bounding box center [462, 202] width 495 height 12
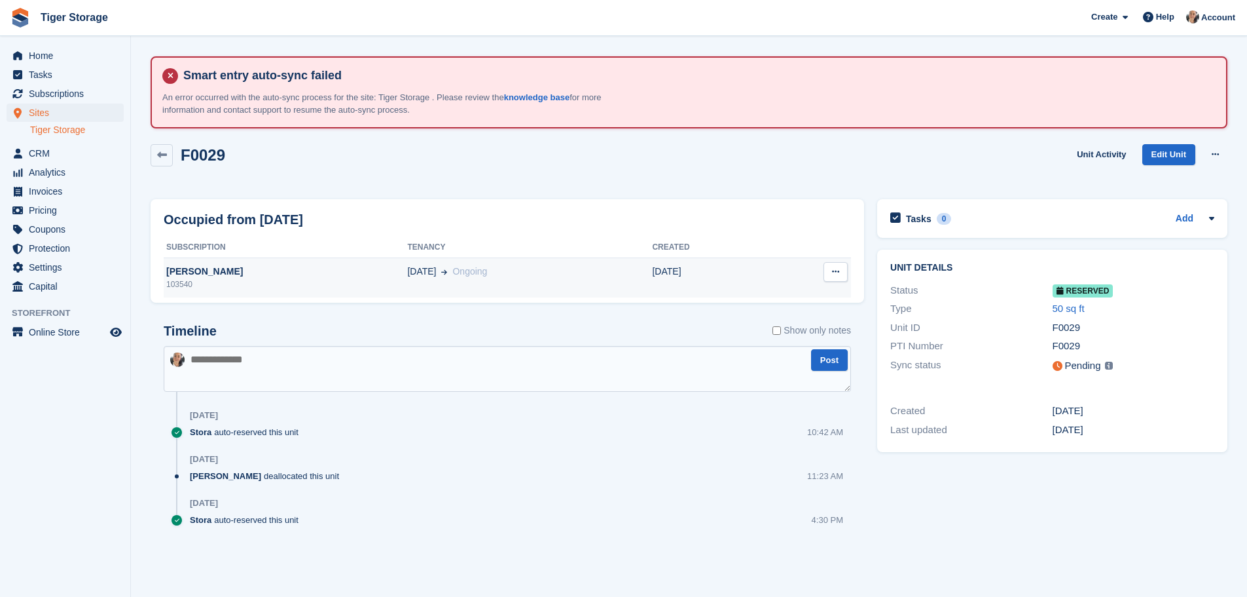
click at [836, 274] on icon at bounding box center [835, 271] width 7 height 9
click at [393, 268] on div "[PERSON_NAME]" at bounding box center [286, 272] width 244 height 14
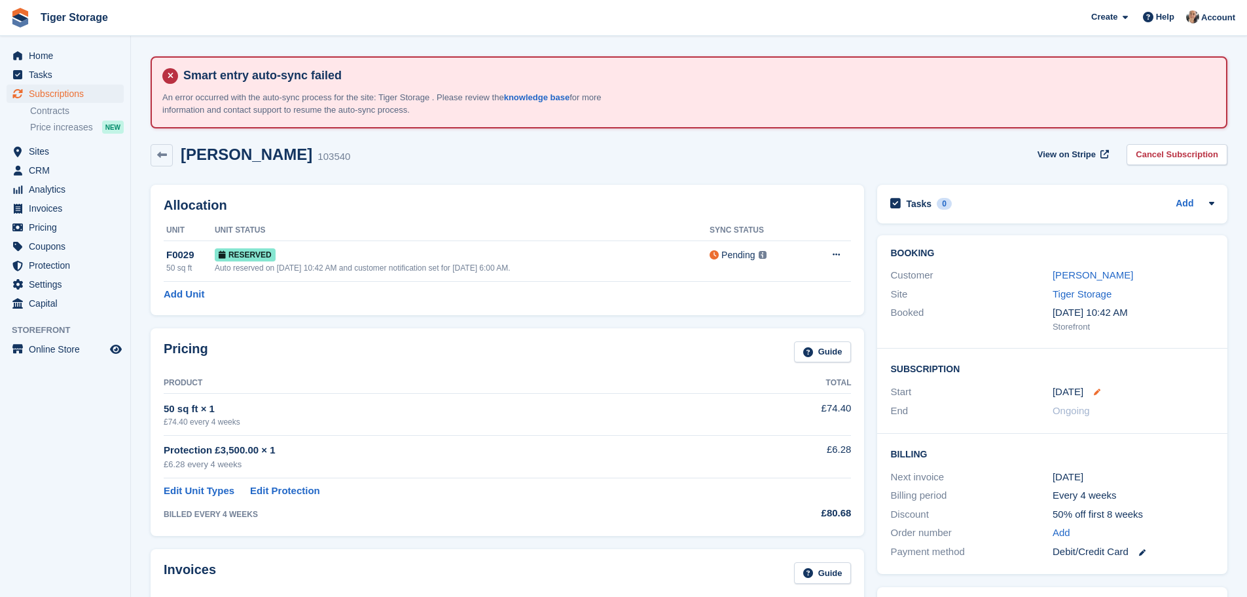
click at [1096, 390] on icon at bounding box center [1097, 391] width 7 height 7
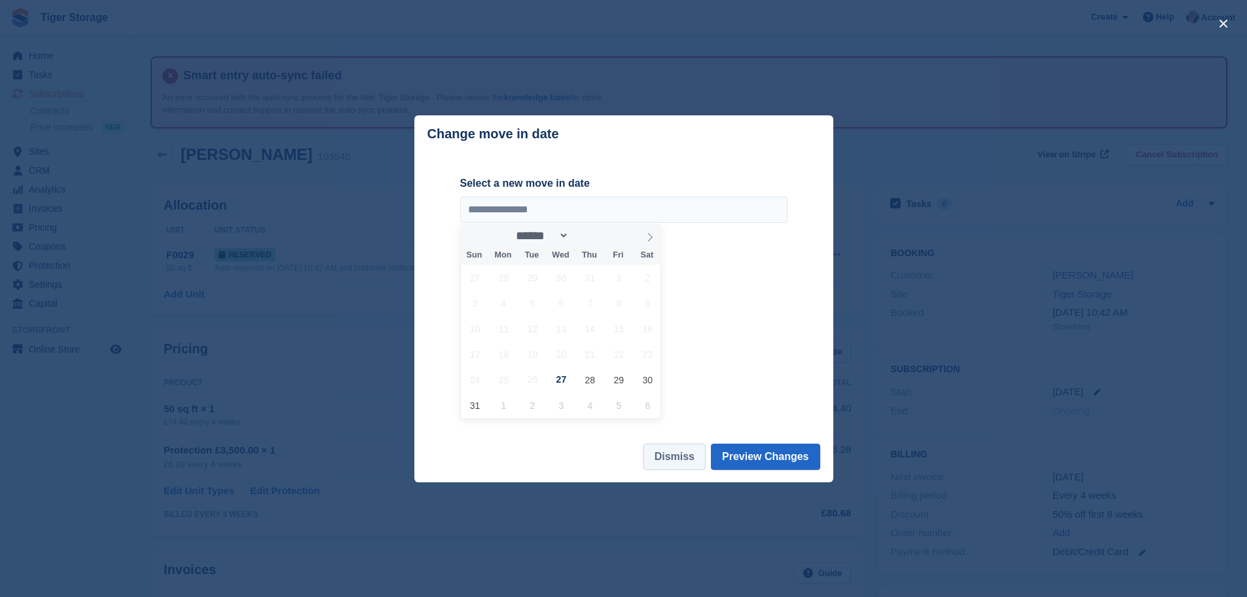
click at [674, 458] on button "Dismiss" at bounding box center [675, 456] width 62 height 26
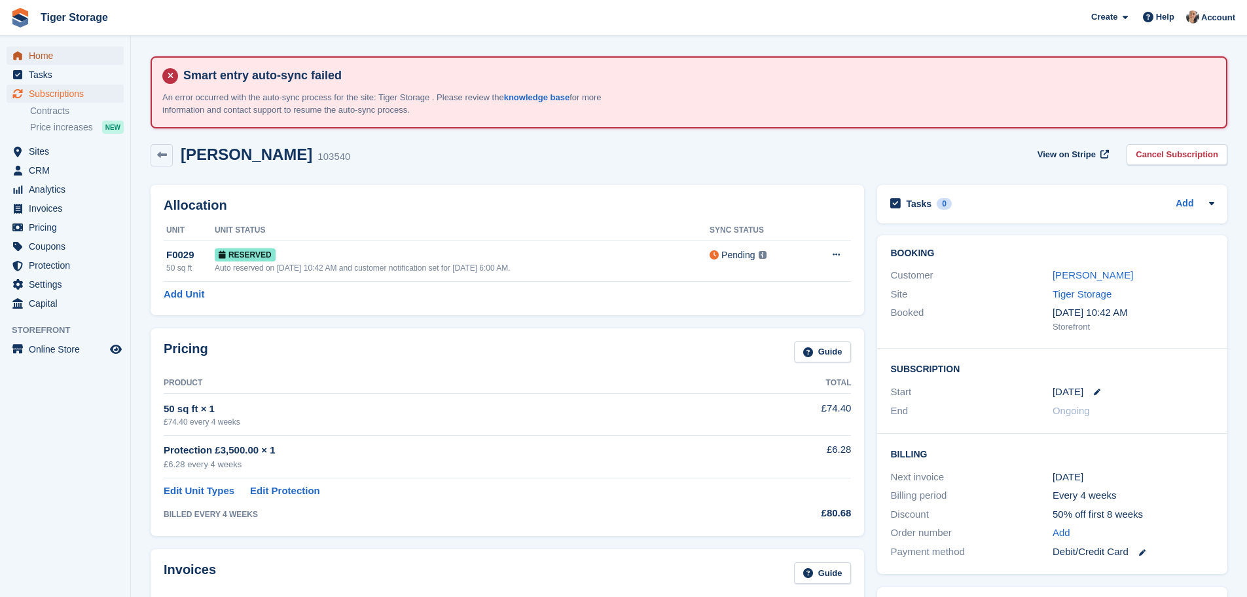
click at [52, 60] on span "Home" at bounding box center [68, 55] width 79 height 18
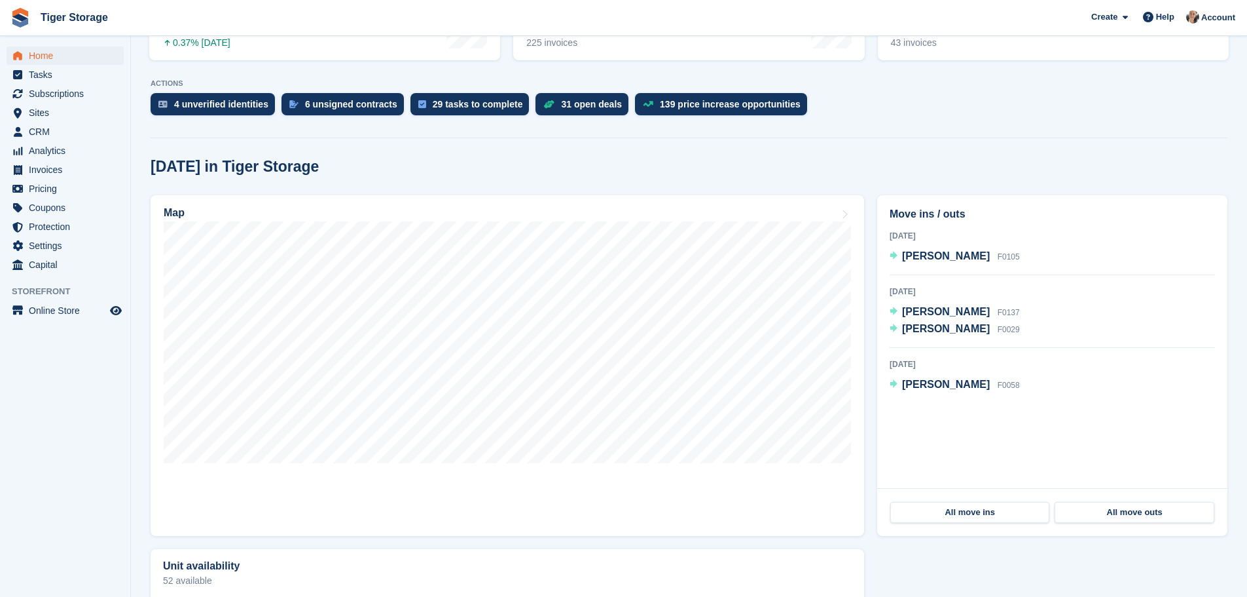
scroll to position [327, 0]
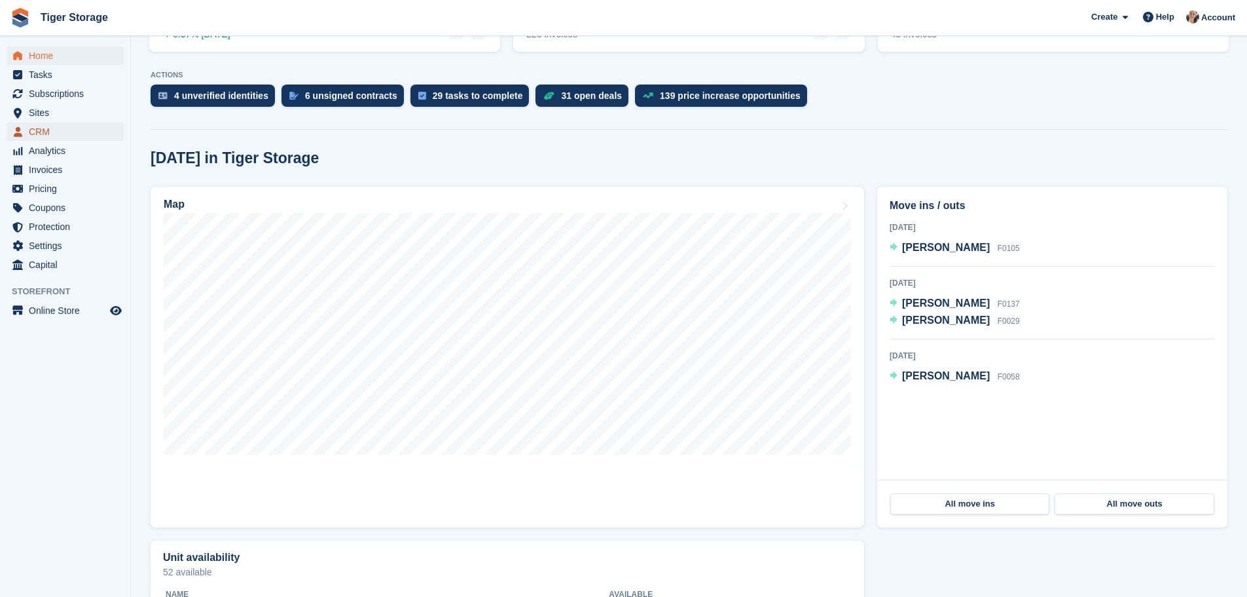
click at [42, 132] on span "CRM" at bounding box center [68, 131] width 79 height 18
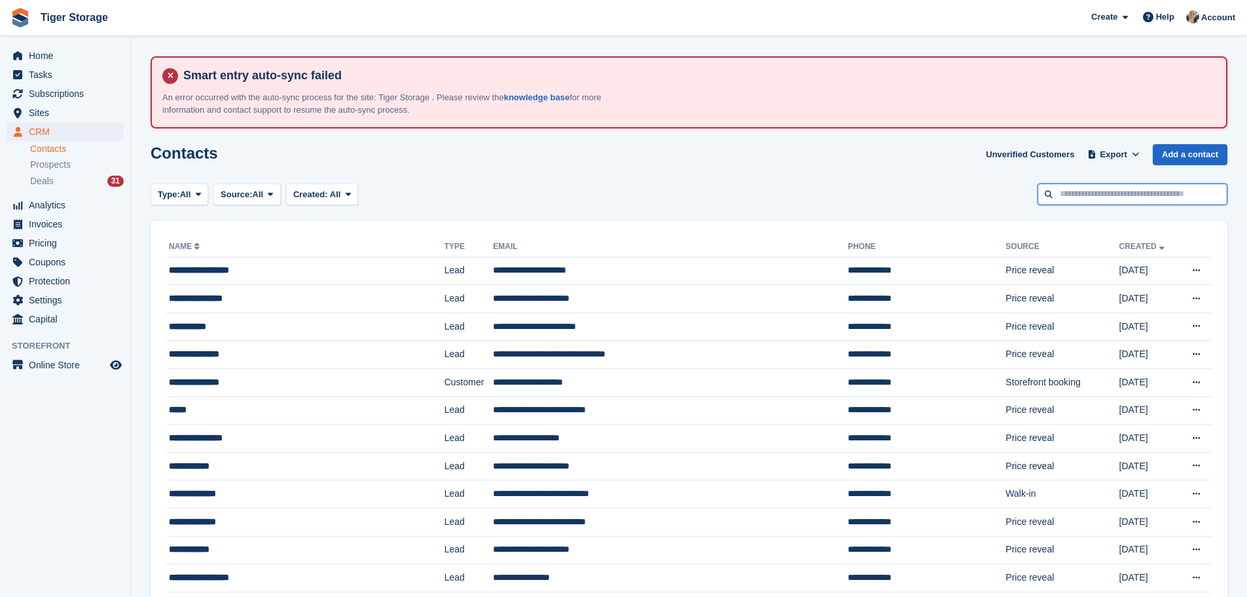
click at [1103, 199] on input "text" at bounding box center [1133, 194] width 190 height 22
type input "***"
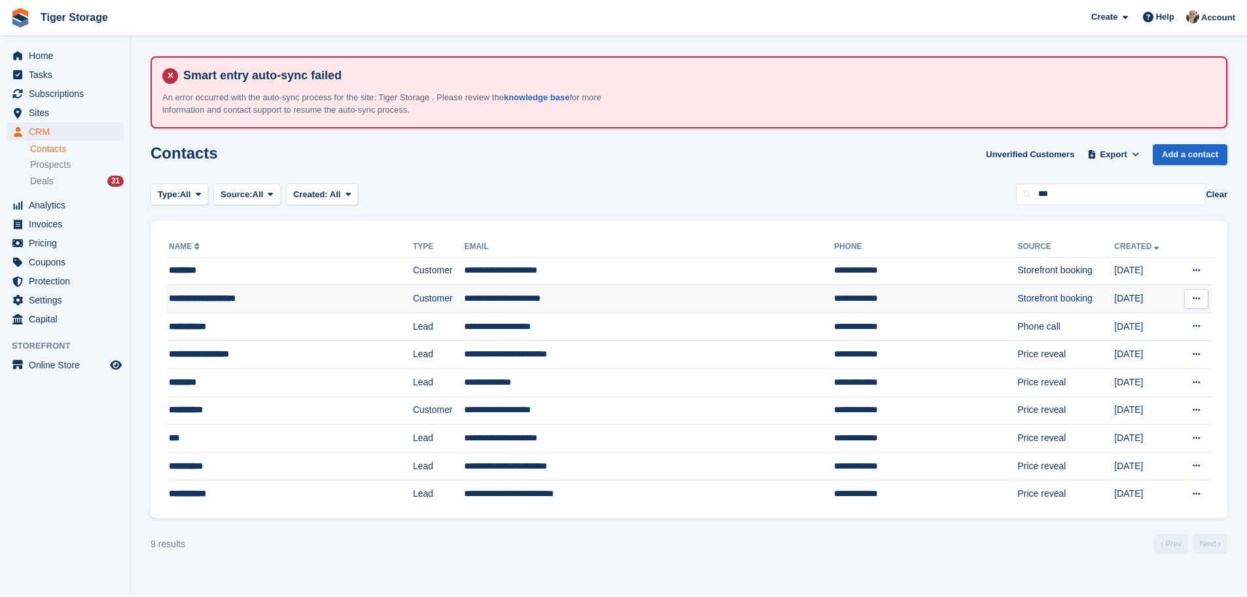
click at [272, 291] on div "**********" at bounding box center [263, 298] width 189 height 14
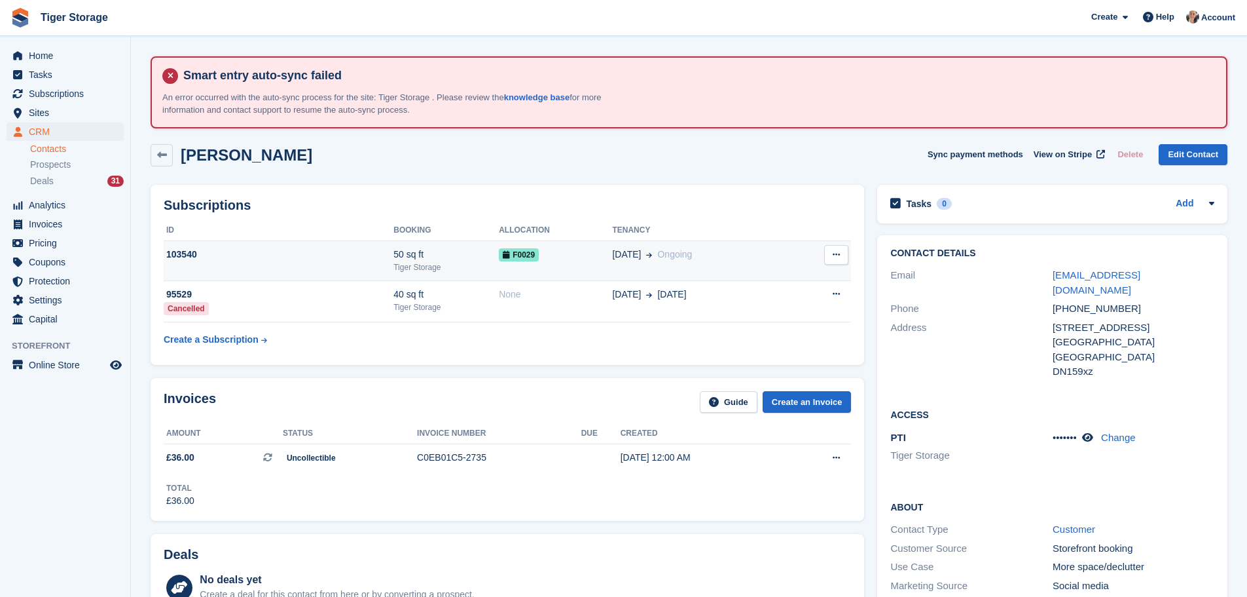
click at [352, 256] on div "103540" at bounding box center [279, 255] width 230 height 14
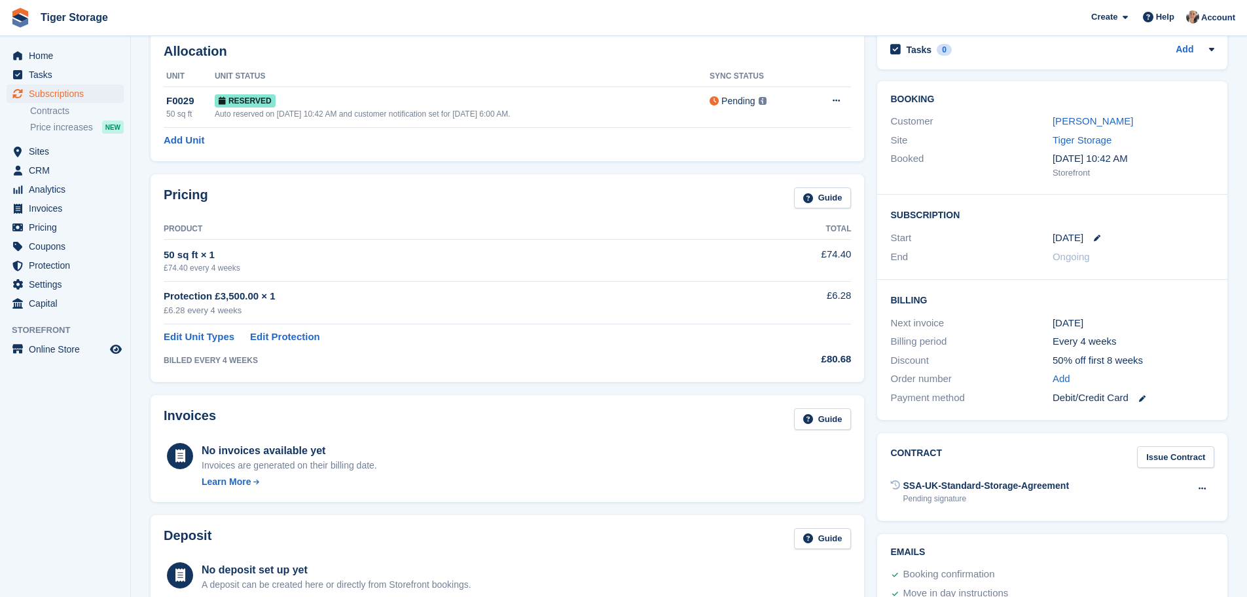
scroll to position [131, 0]
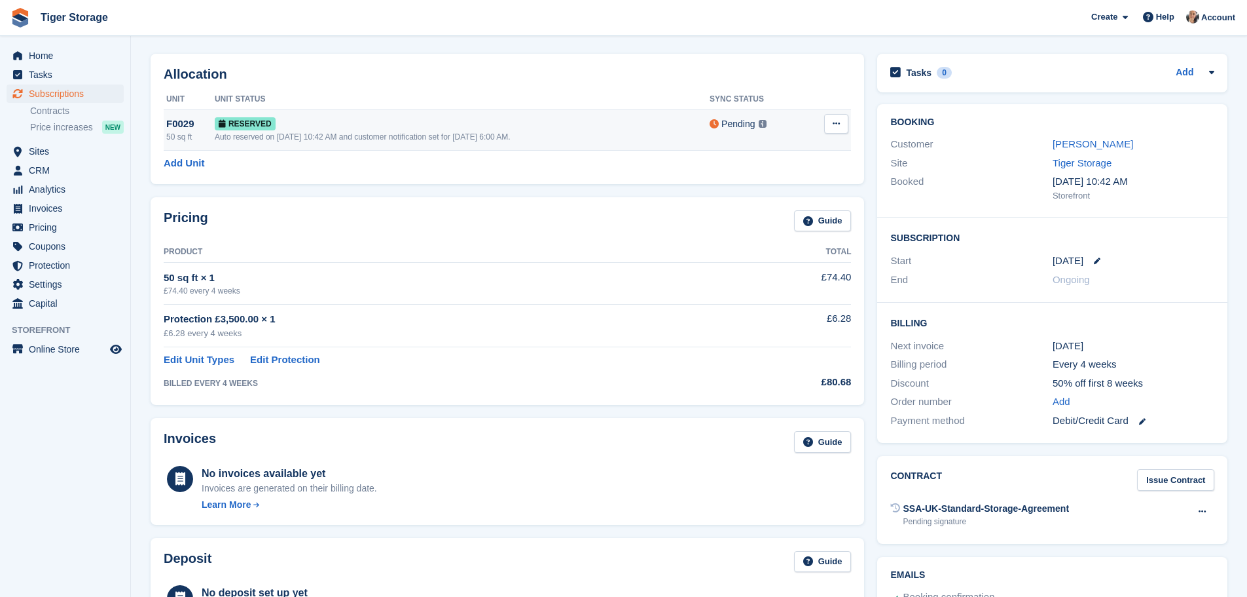
click at [622, 128] on div "Reserved" at bounding box center [462, 124] width 495 height 14
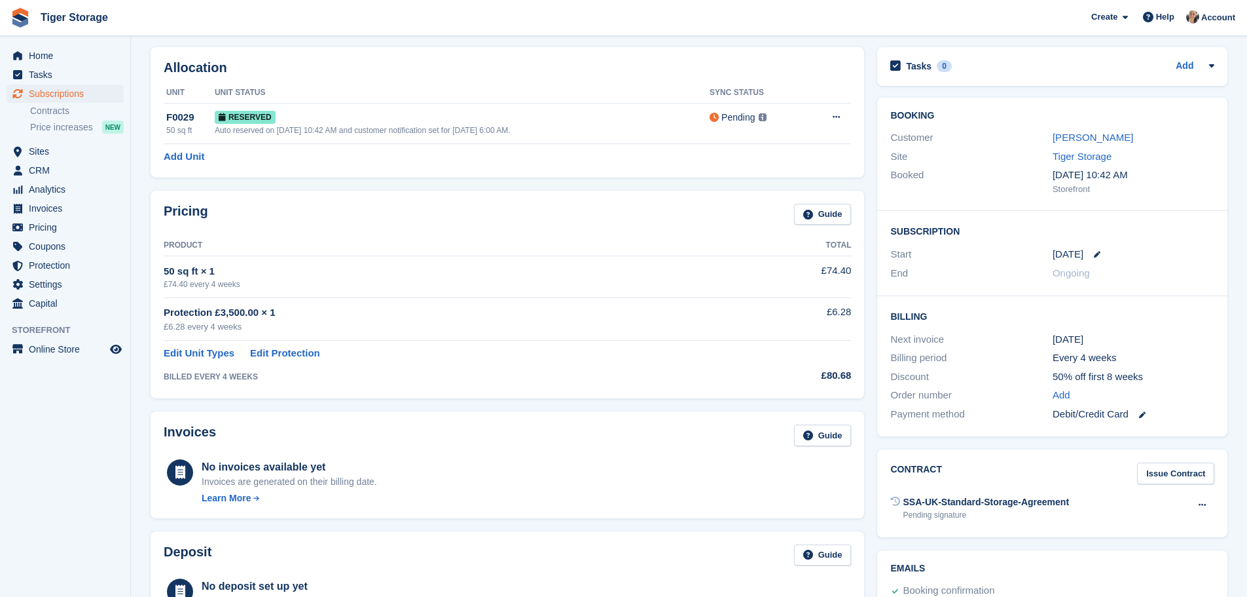
scroll to position [131, 0]
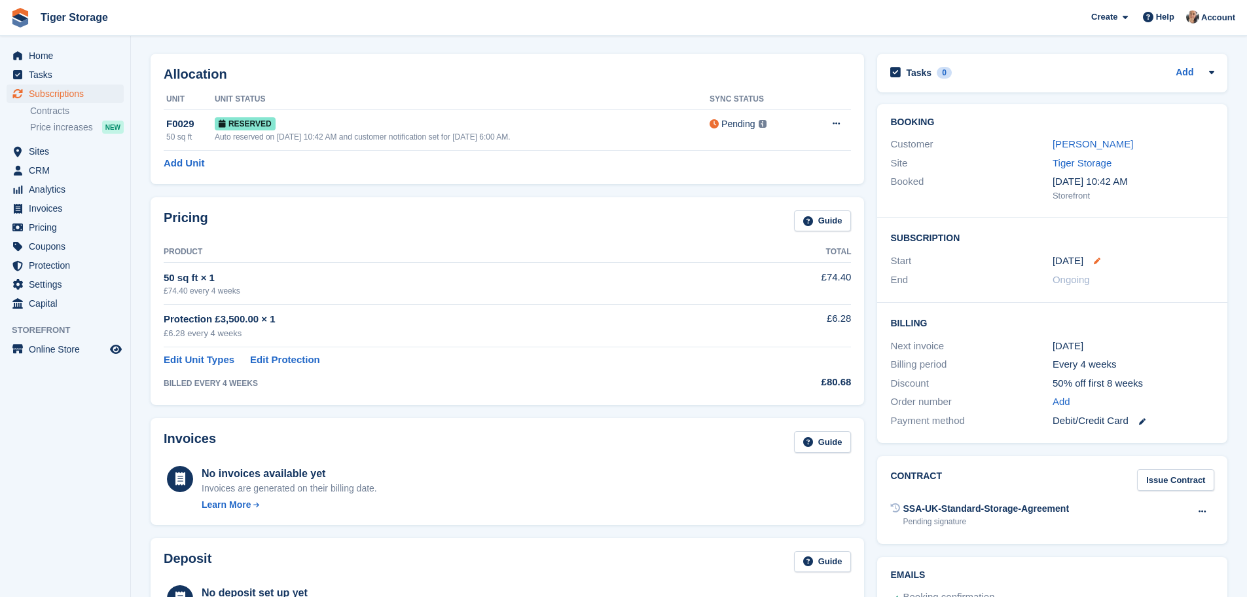
click at [1099, 259] on icon at bounding box center [1097, 260] width 7 height 7
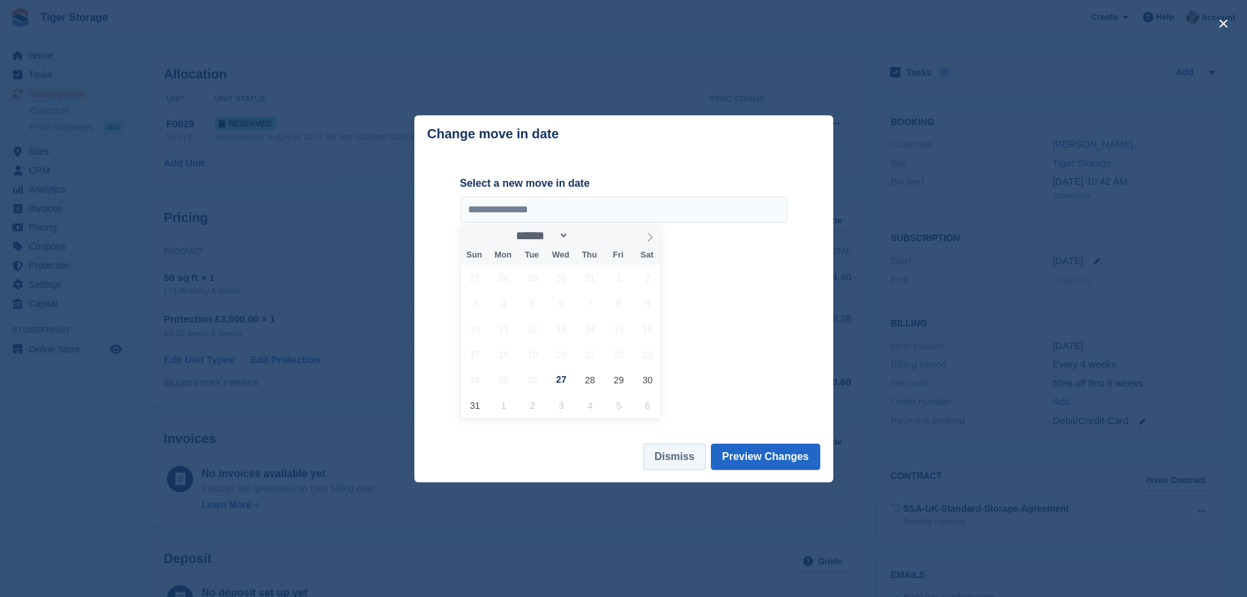
click at [684, 464] on button "Dismiss" at bounding box center [675, 456] width 62 height 26
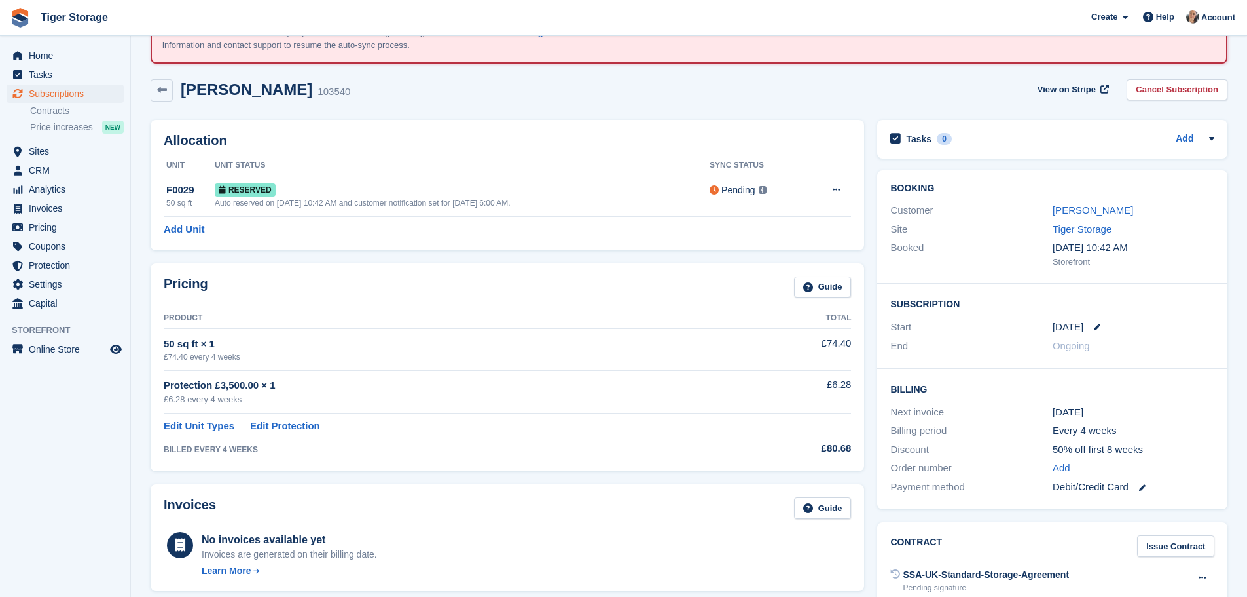
scroll to position [0, 0]
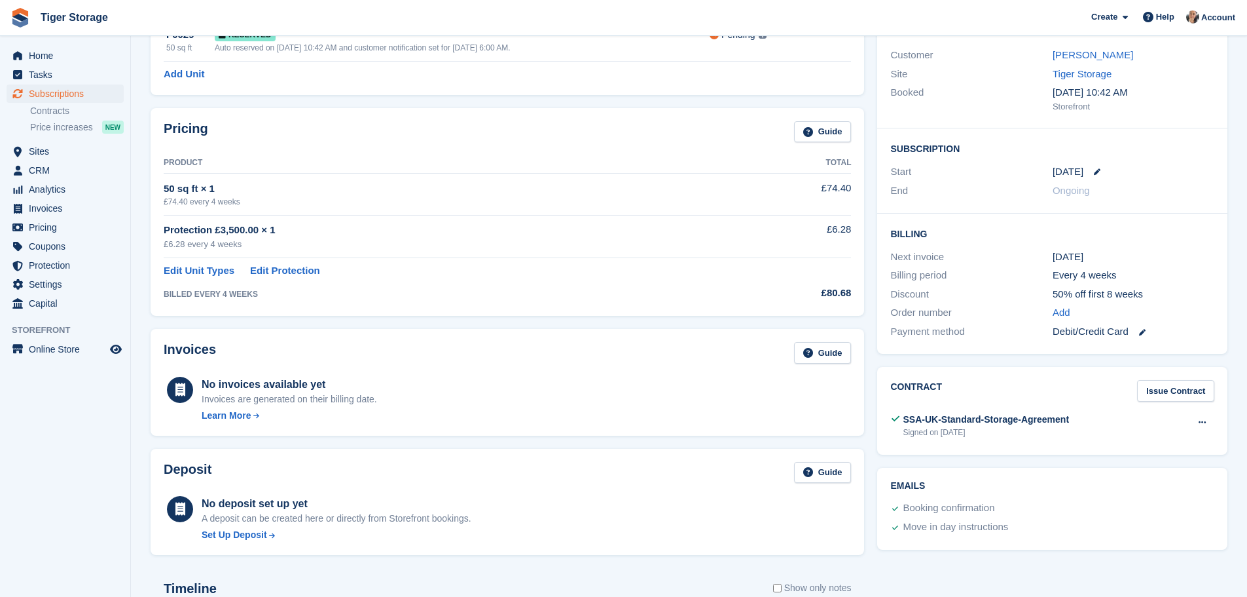
scroll to position [196, 0]
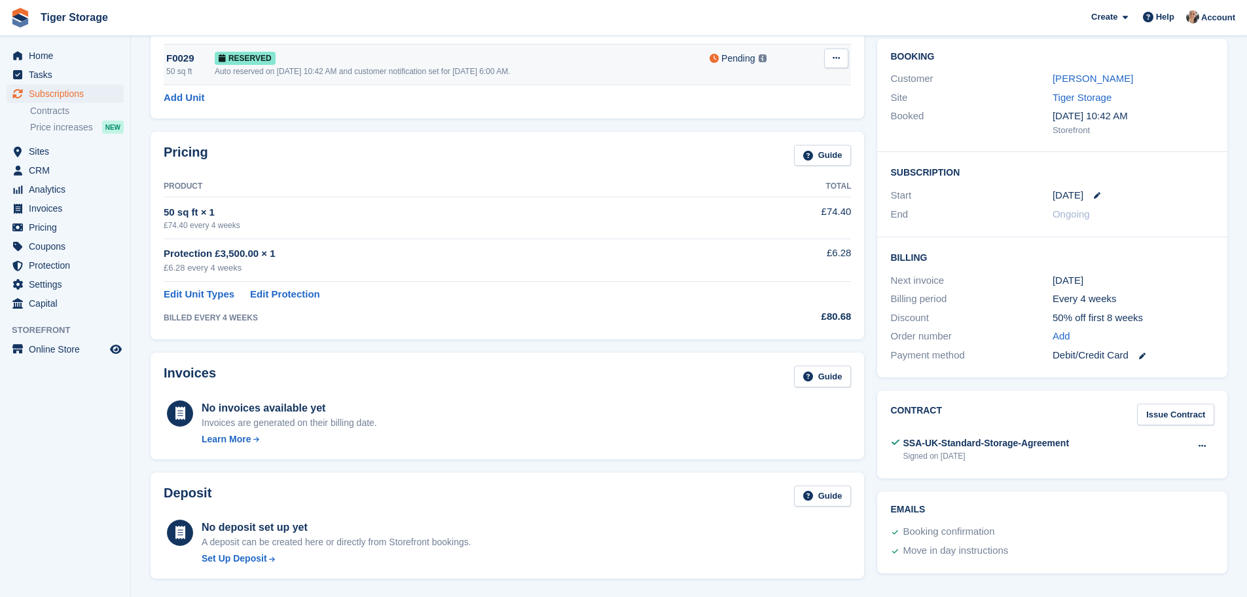
click at [387, 70] on div "Auto reserved on [DATE] 10:42 AM and customer notification set for [DATE] 6:00 …" at bounding box center [462, 71] width 495 height 12
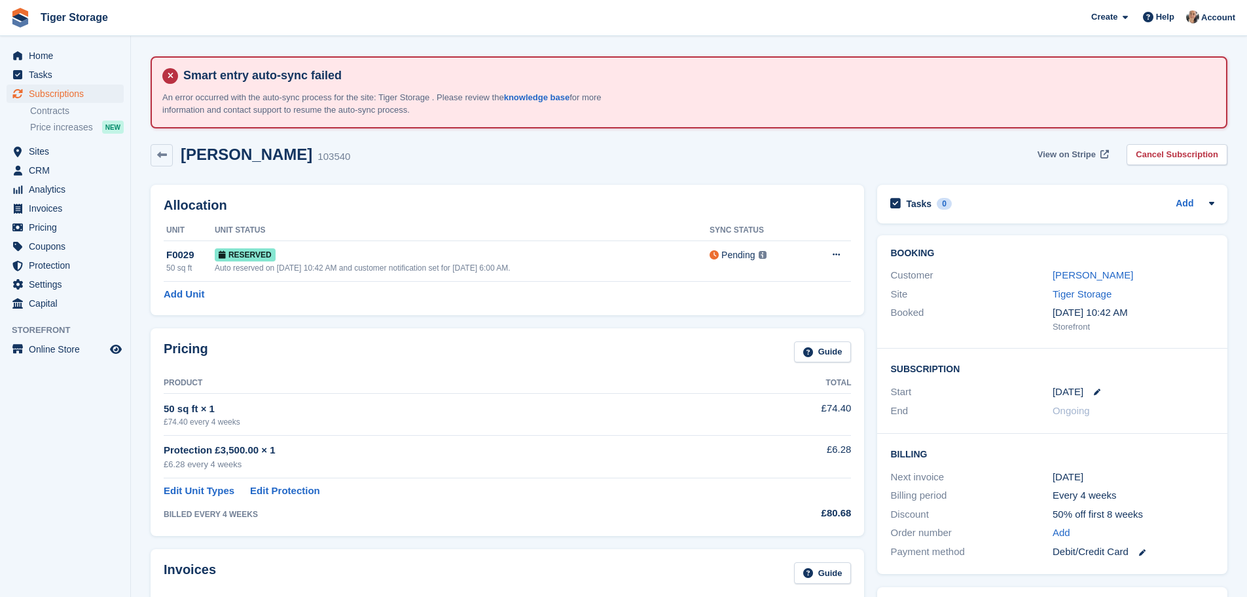
click at [1073, 158] on span "View on Stripe" at bounding box center [1067, 154] width 58 height 13
click at [52, 58] on span "Home" at bounding box center [68, 55] width 79 height 18
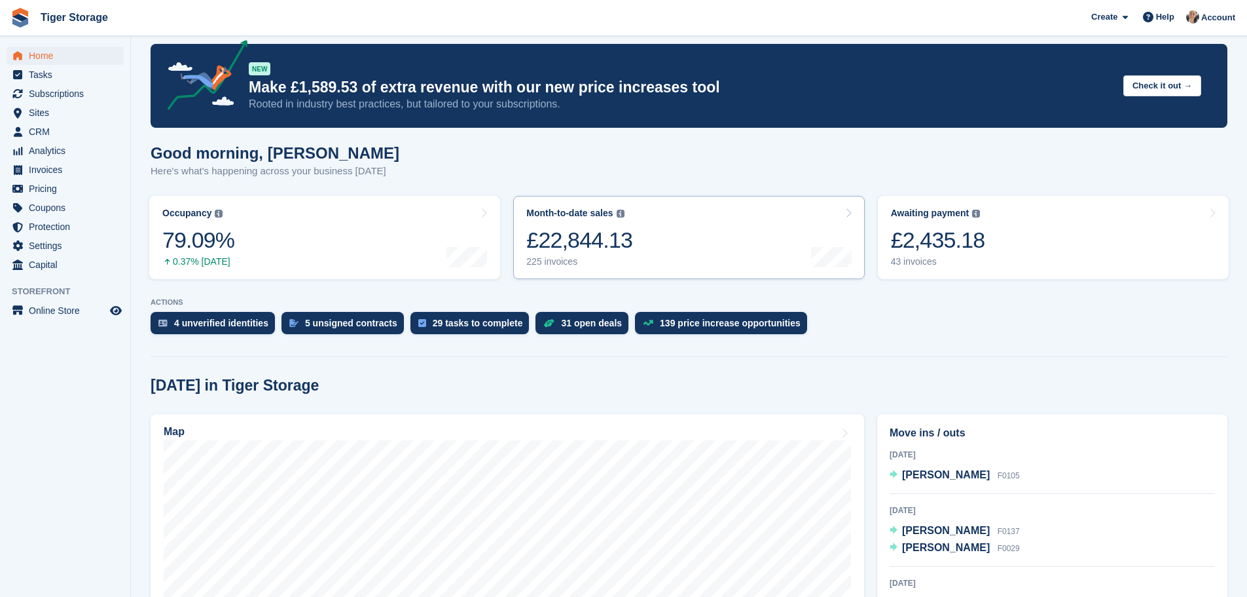
scroll to position [131, 0]
